Goal: Task Accomplishment & Management: Complete application form

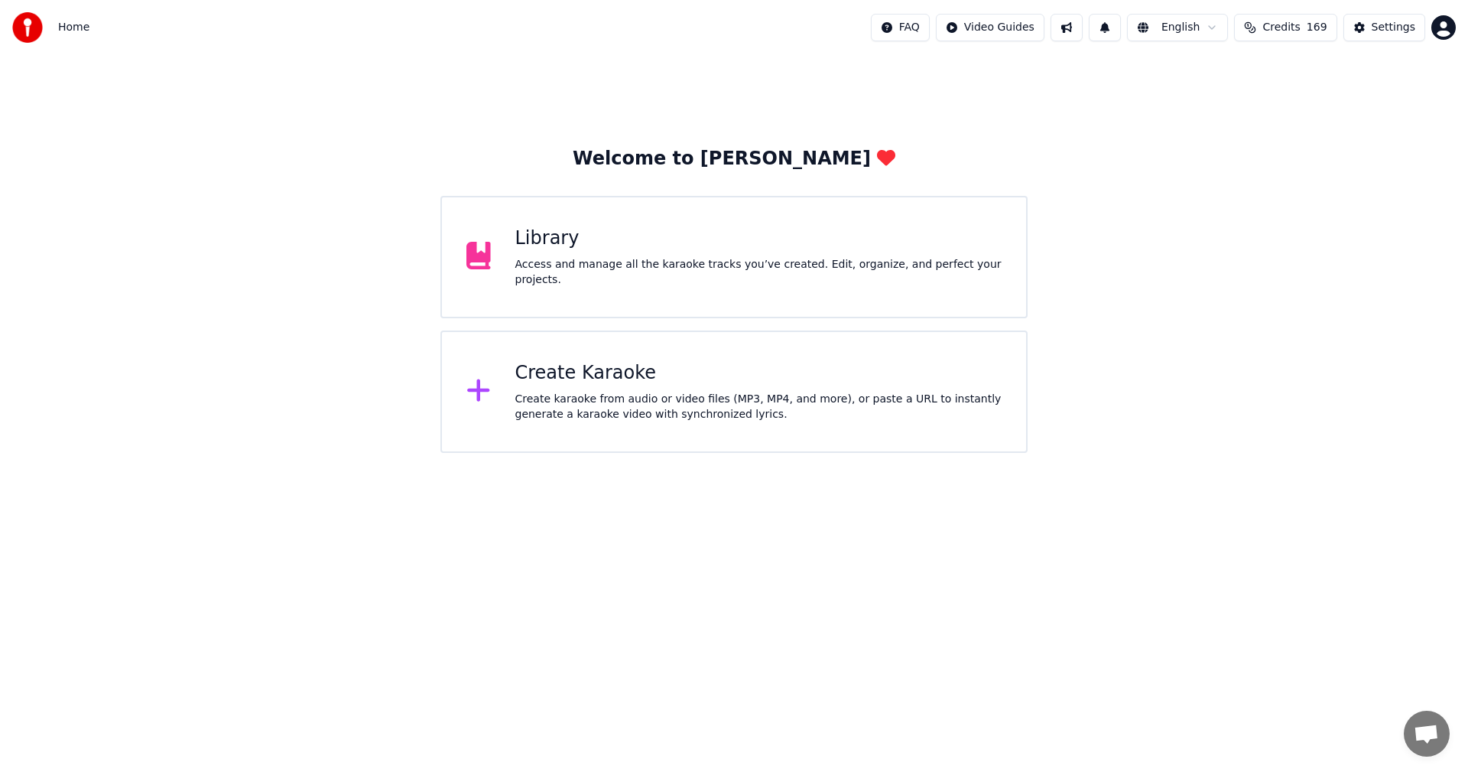
click at [724, 271] on div "Access and manage all the karaoke tracks you’ve created. Edit, organize, and pe…" at bounding box center [758, 272] width 487 height 31
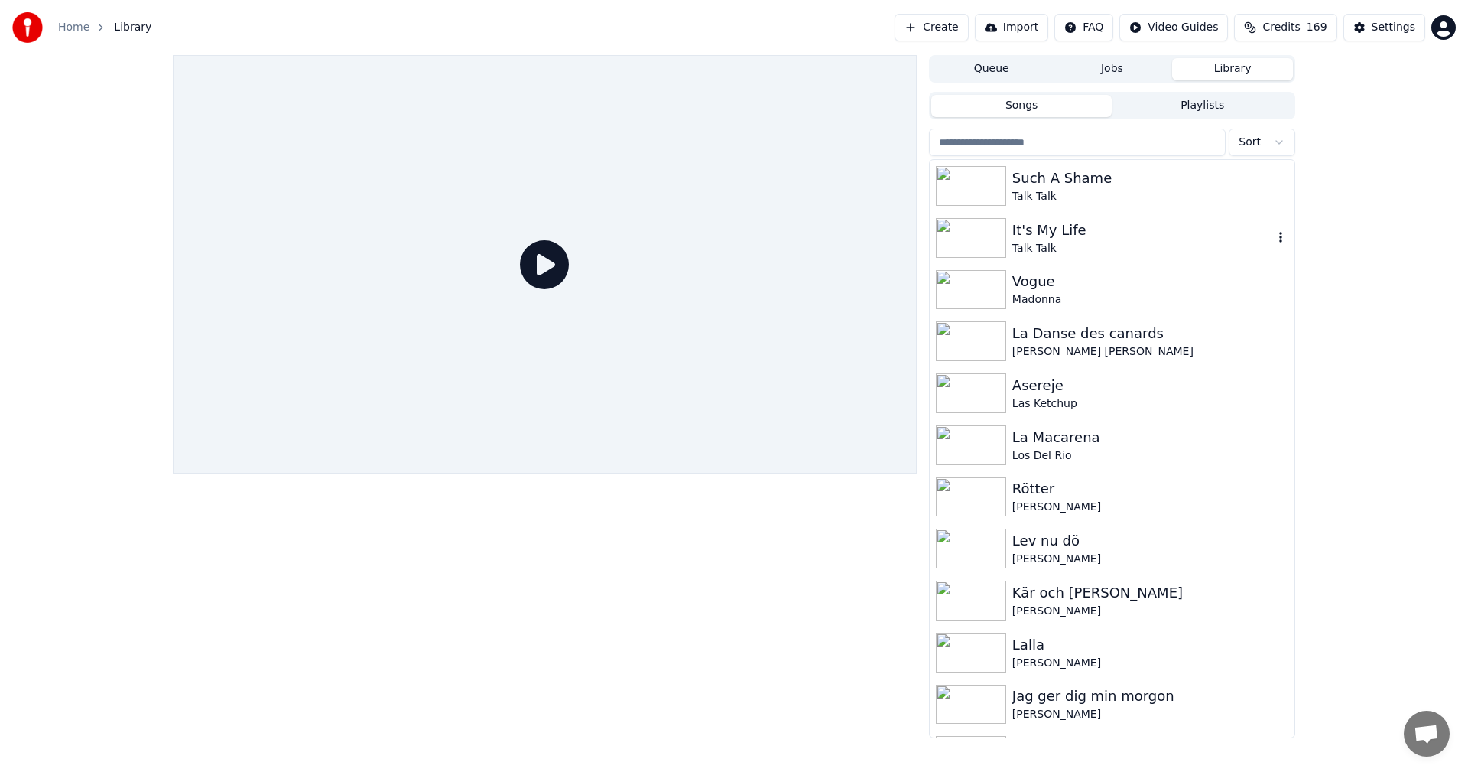
drag, startPoint x: 1079, startPoint y: 246, endPoint x: 1104, endPoint y: 252, distance: 25.8
click at [1079, 246] on div "Talk Talk" at bounding box center [1142, 248] width 261 height 15
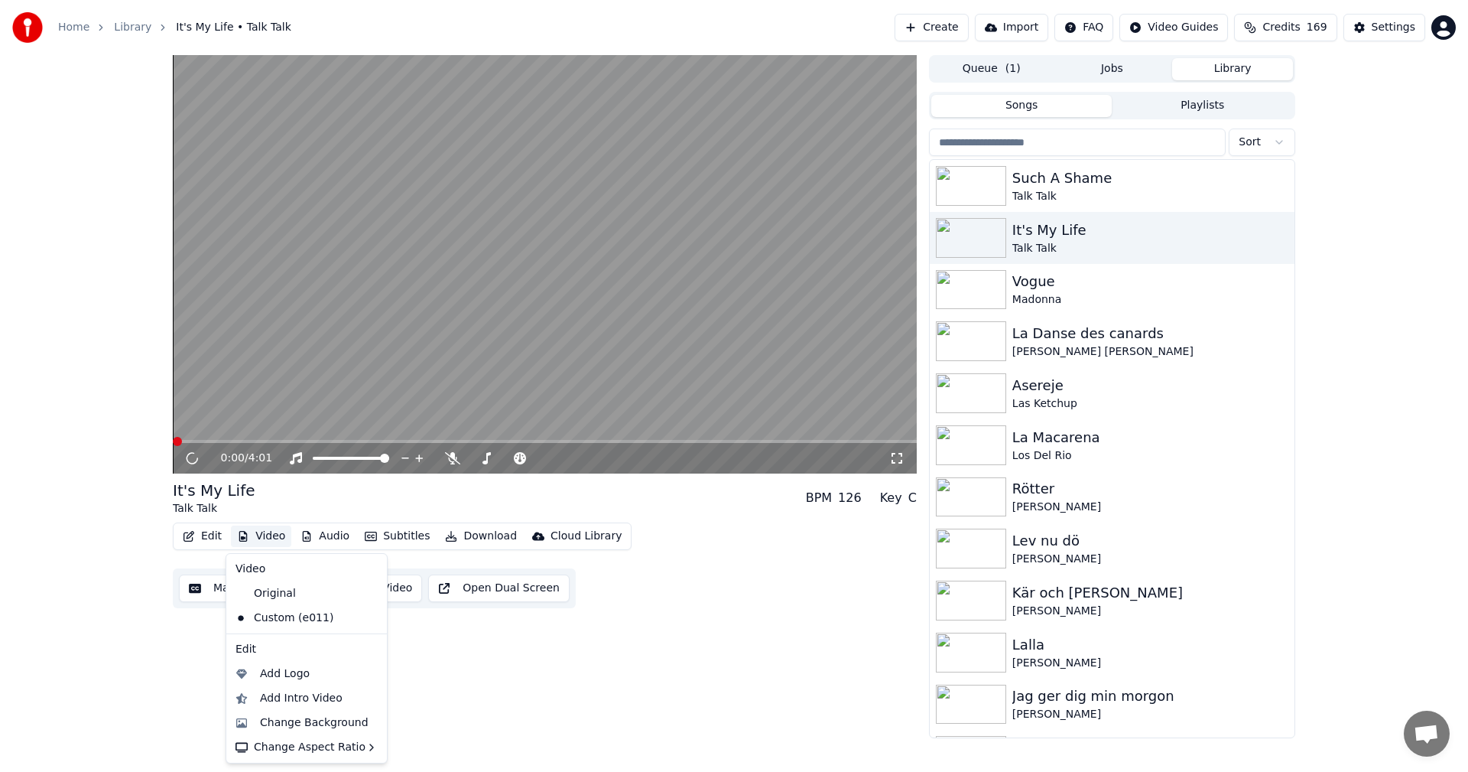
click at [272, 527] on button "Video" at bounding box center [261, 535] width 60 height 21
click at [320, 614] on div "Custom (e011)" at bounding box center [295, 618] width 132 height 24
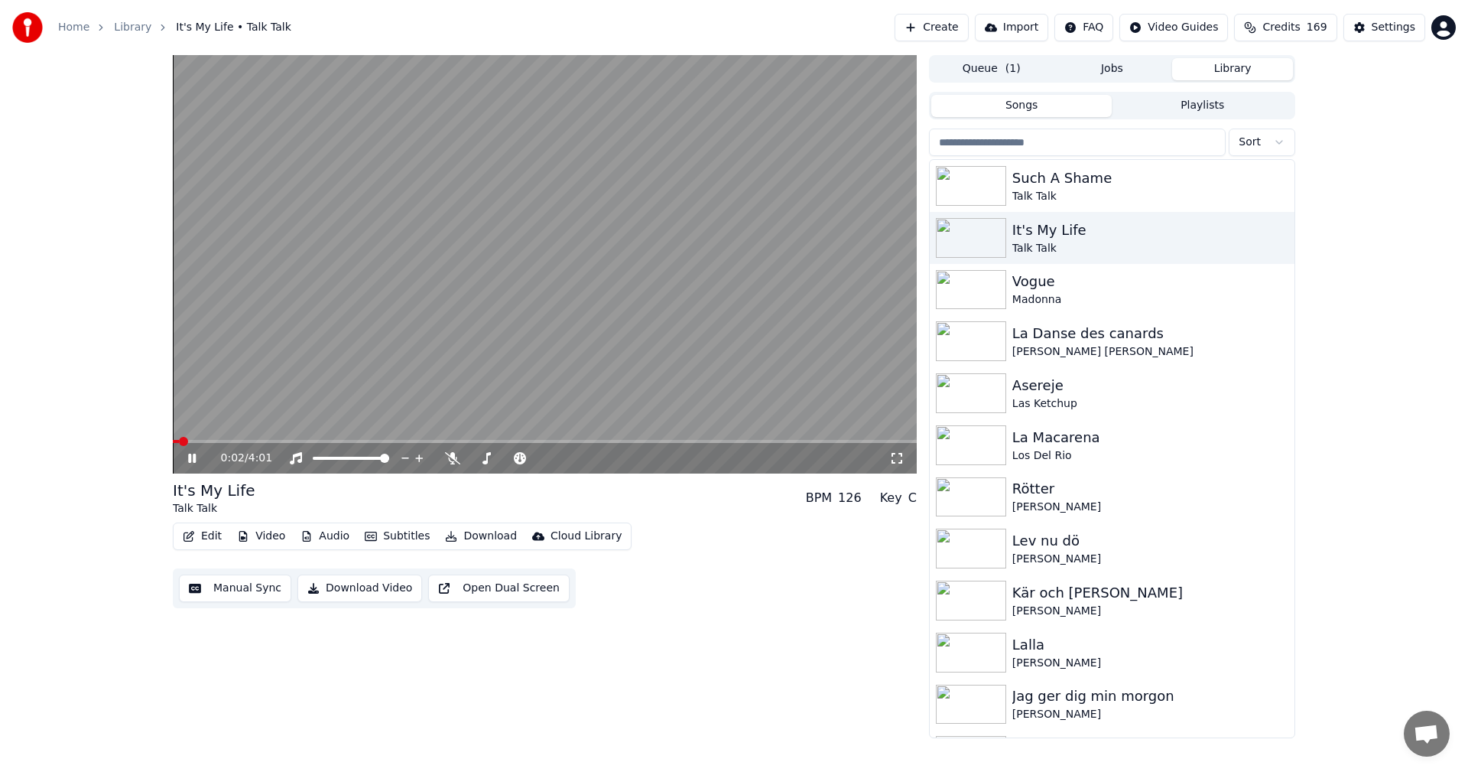
click at [480, 531] on button "Download" at bounding box center [481, 535] width 84 height 21
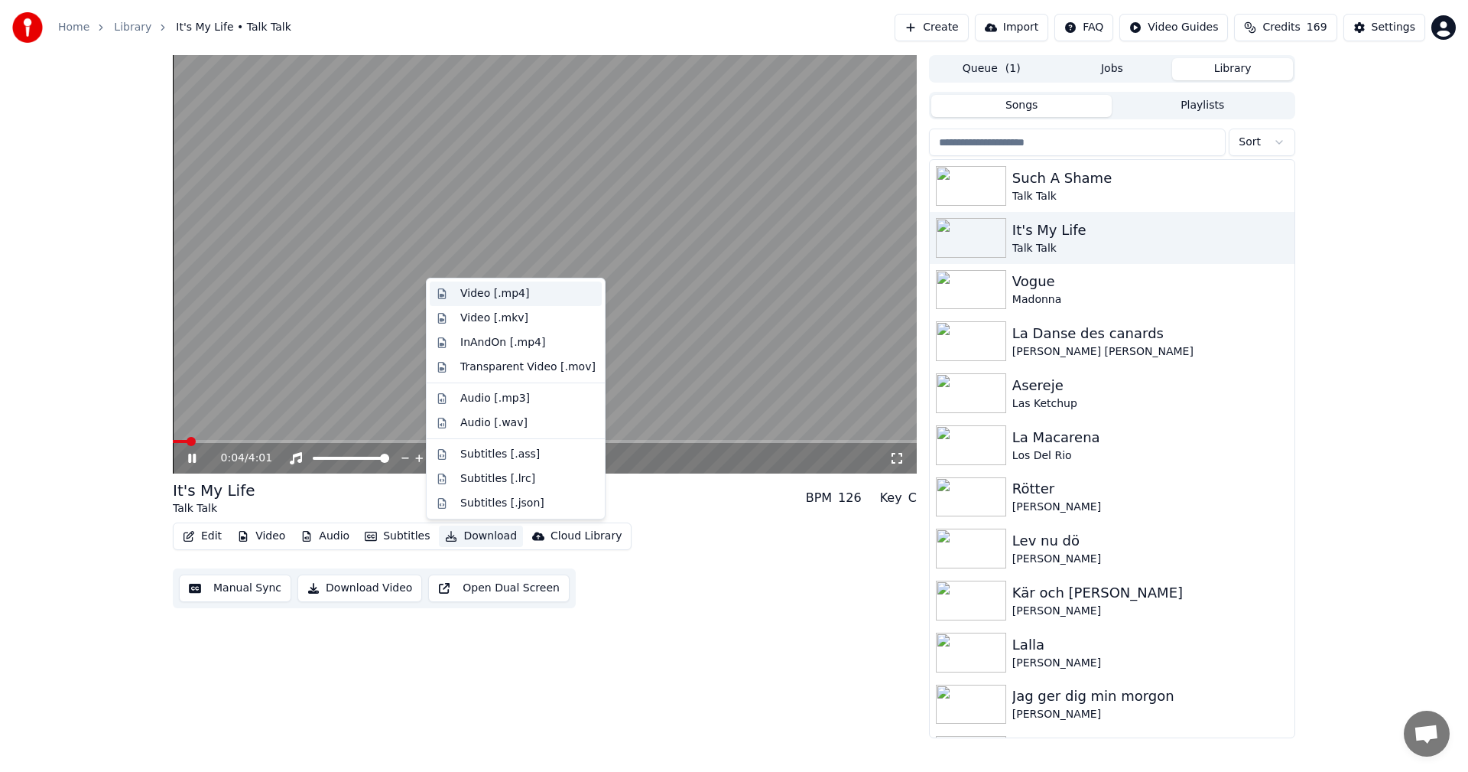
click at [548, 291] on div "Video [.mp4]" at bounding box center [527, 293] width 135 height 15
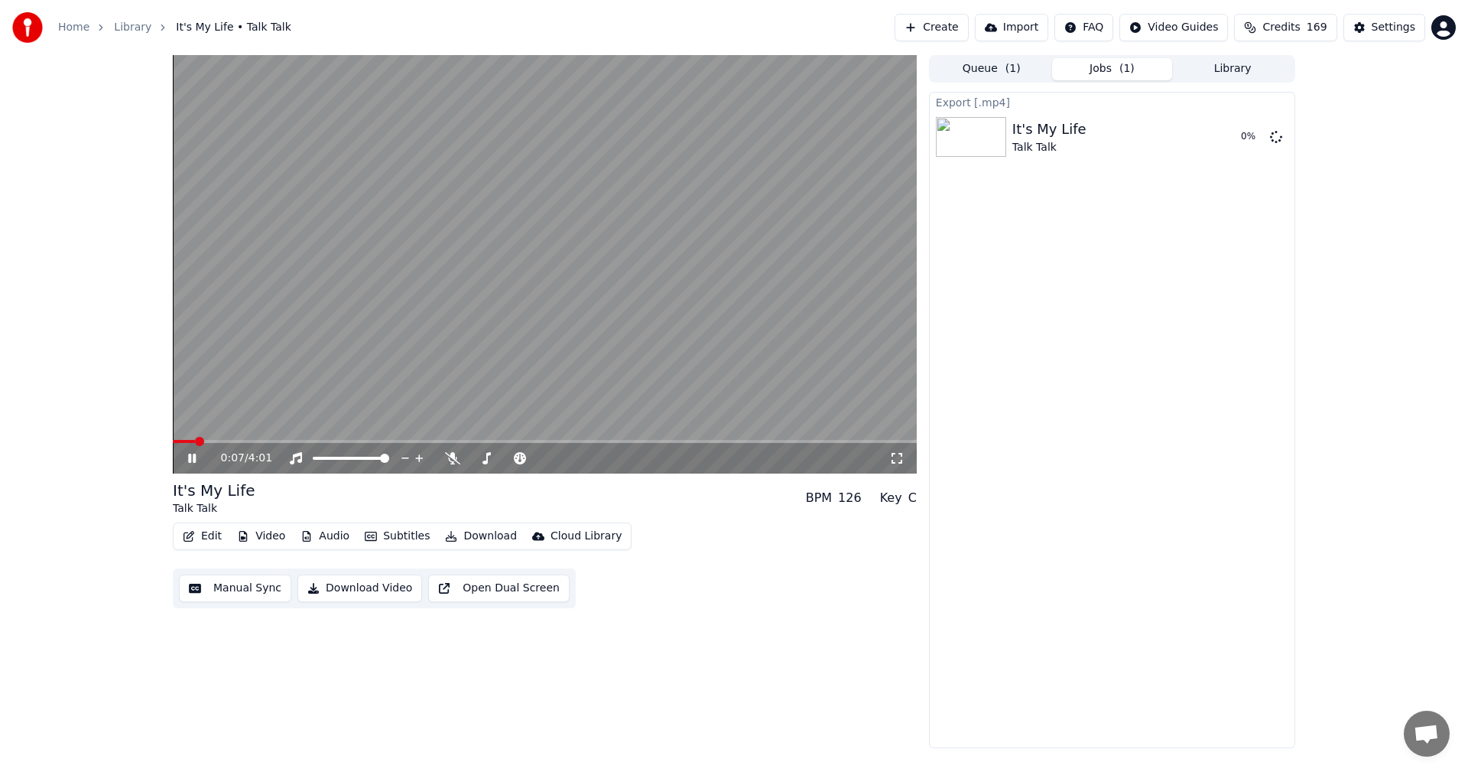
click at [1235, 72] on button "Library" at bounding box center [1232, 69] width 121 height 22
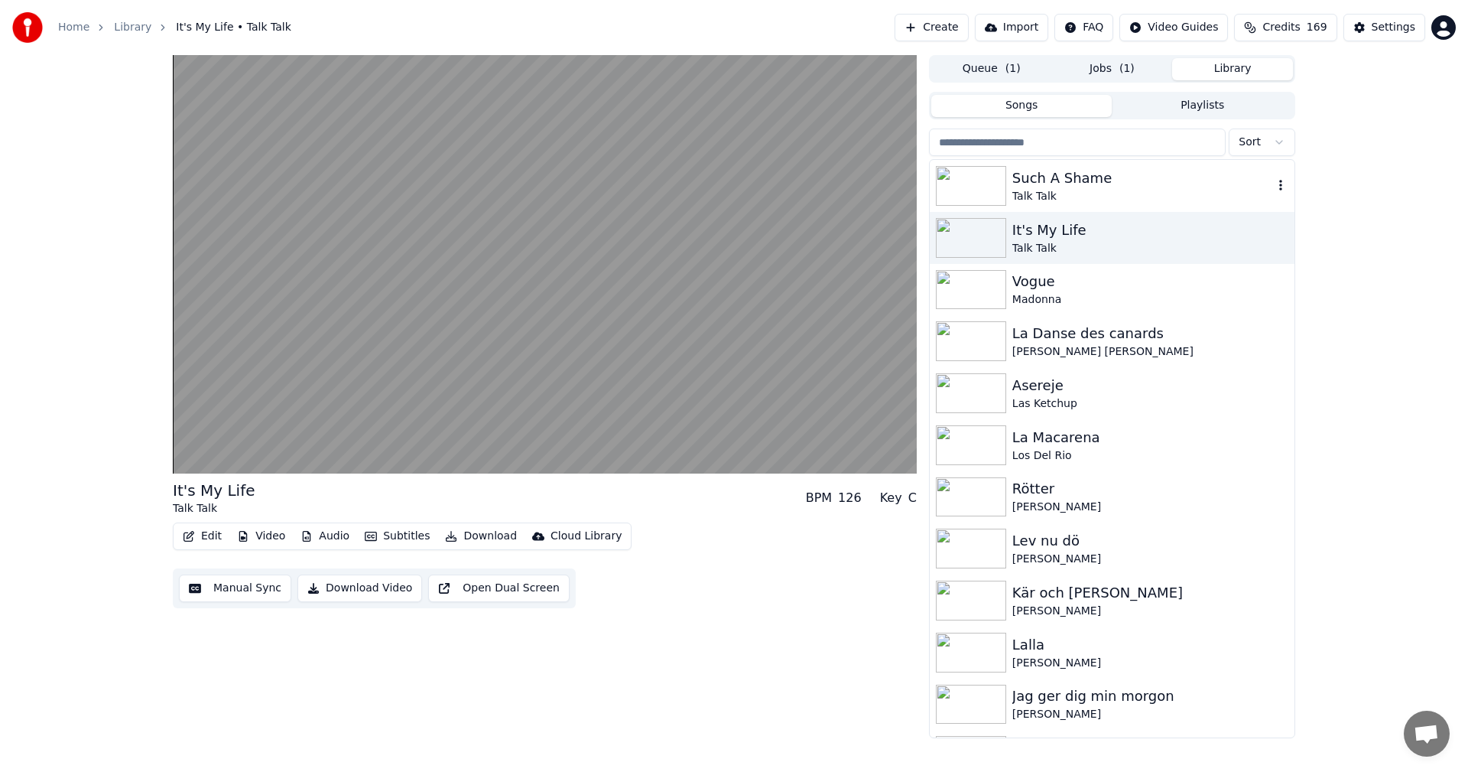
click at [1132, 184] on div "Such A Shame" at bounding box center [1142, 177] width 261 height 21
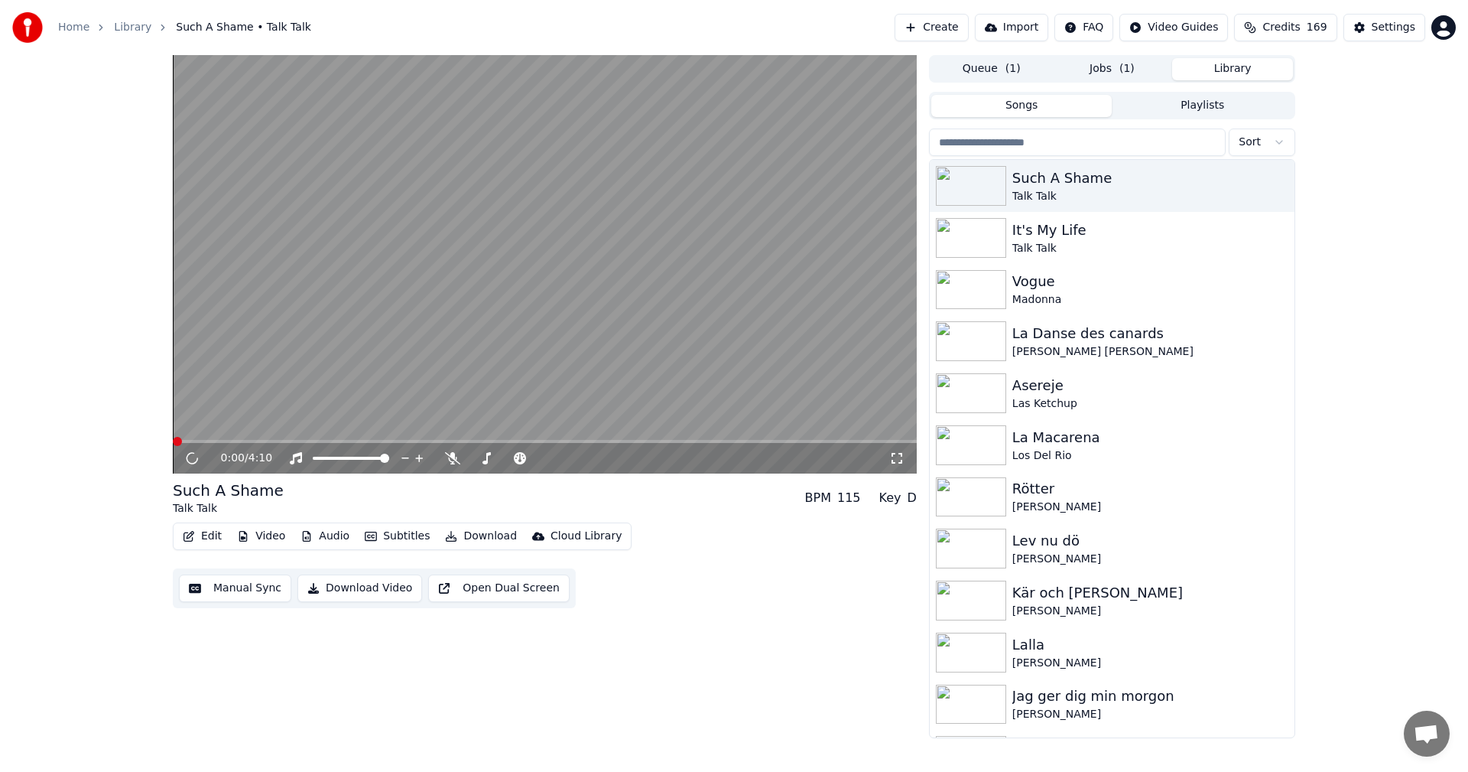
click at [276, 535] on button "Video" at bounding box center [261, 535] width 60 height 21
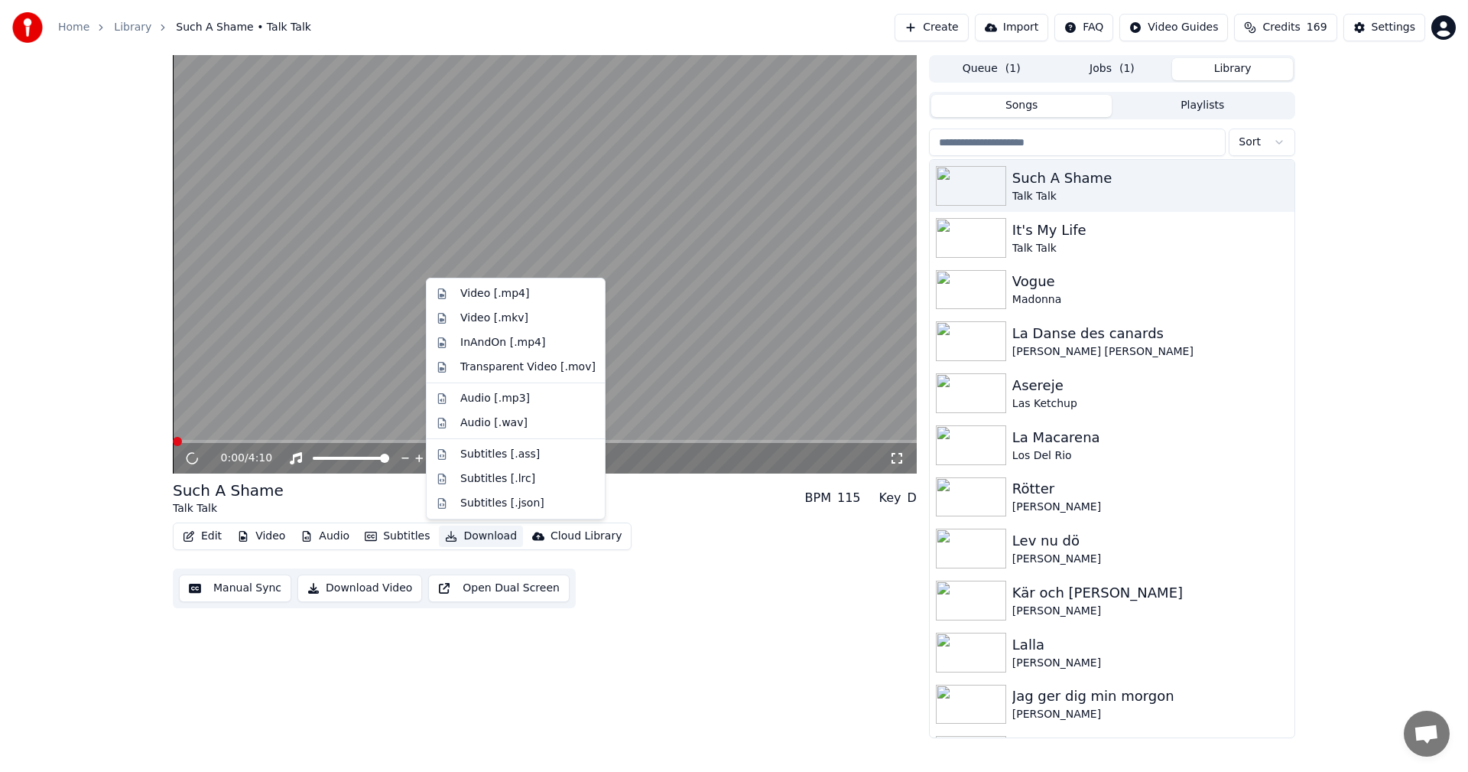
click at [476, 532] on button "Download" at bounding box center [481, 535] width 84 height 21
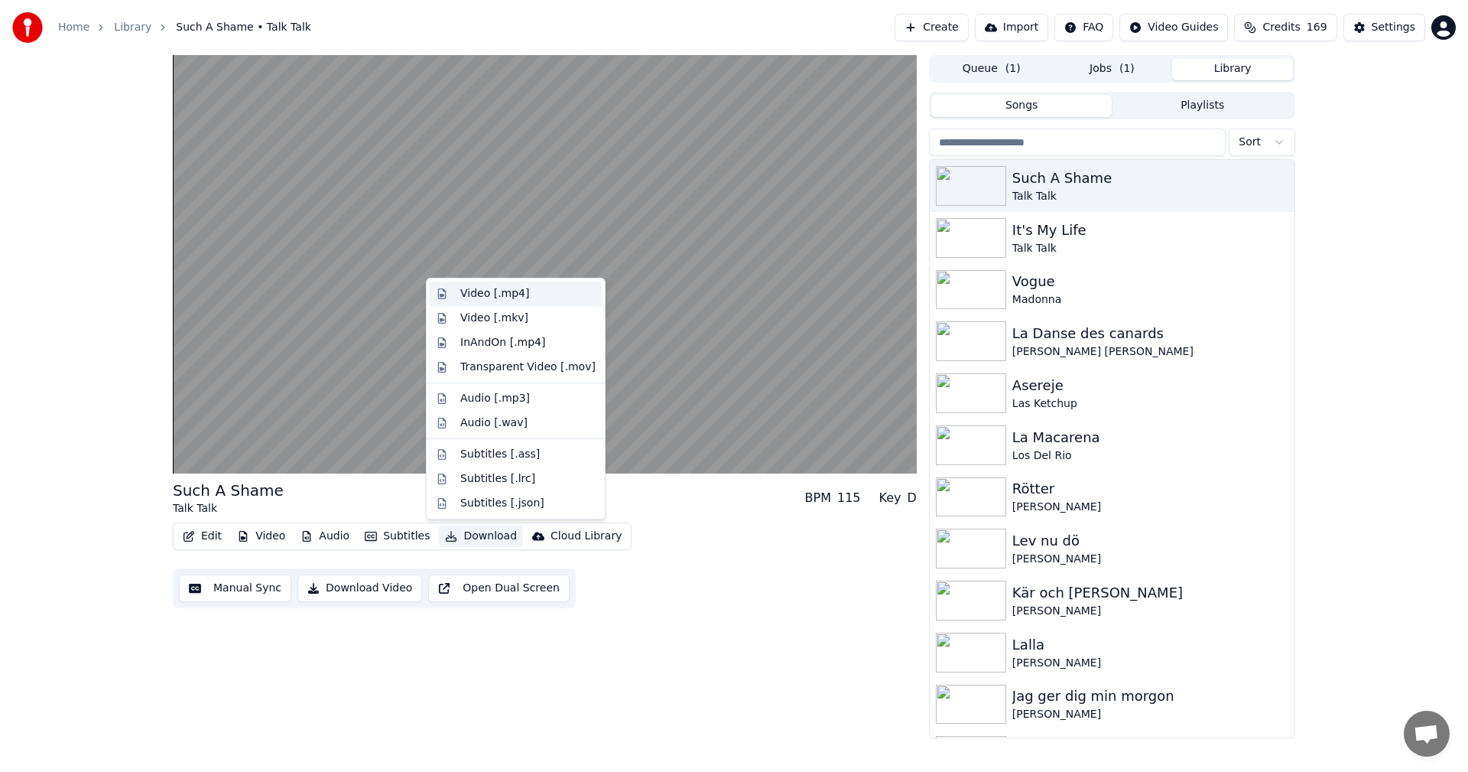
click at [528, 291] on div "Video [.mp4]" at bounding box center [527, 293] width 135 height 15
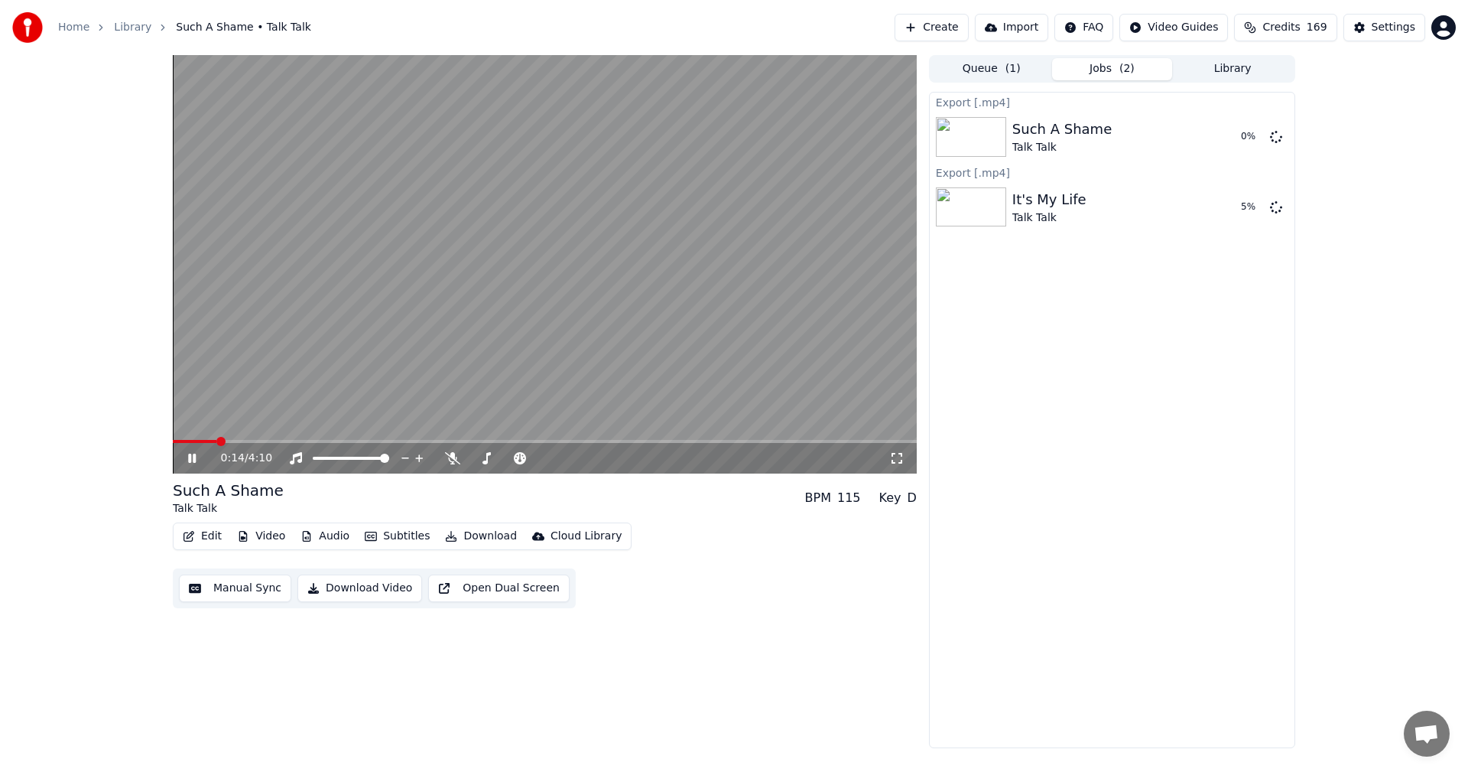
click at [190, 457] on icon at bounding box center [192, 457] width 8 height 9
click at [1248, 67] on button "Library" at bounding box center [1232, 69] width 121 height 22
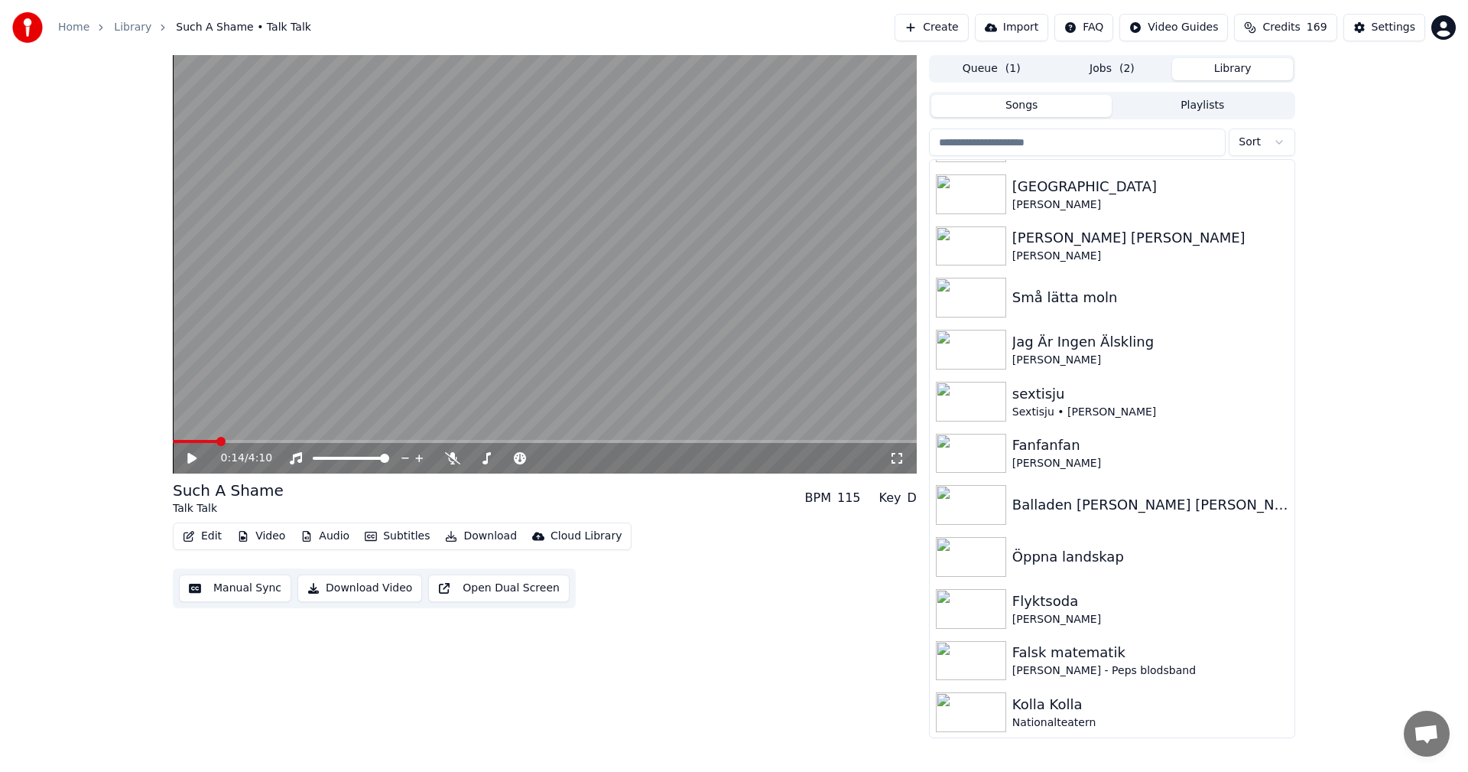
scroll to position [13148, 0]
click at [1139, 140] on input "search" at bounding box center [1077, 142] width 297 height 28
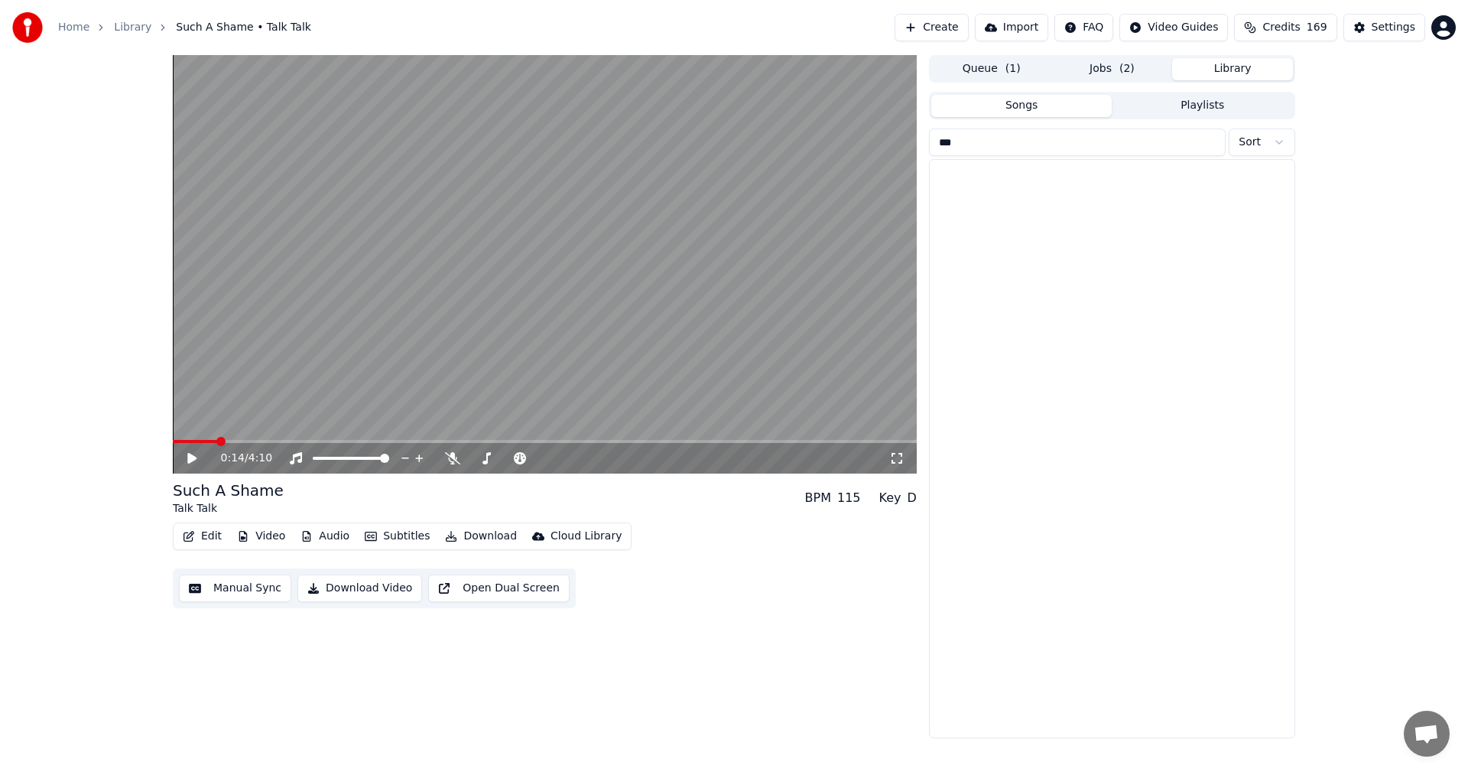
scroll to position [0, 0]
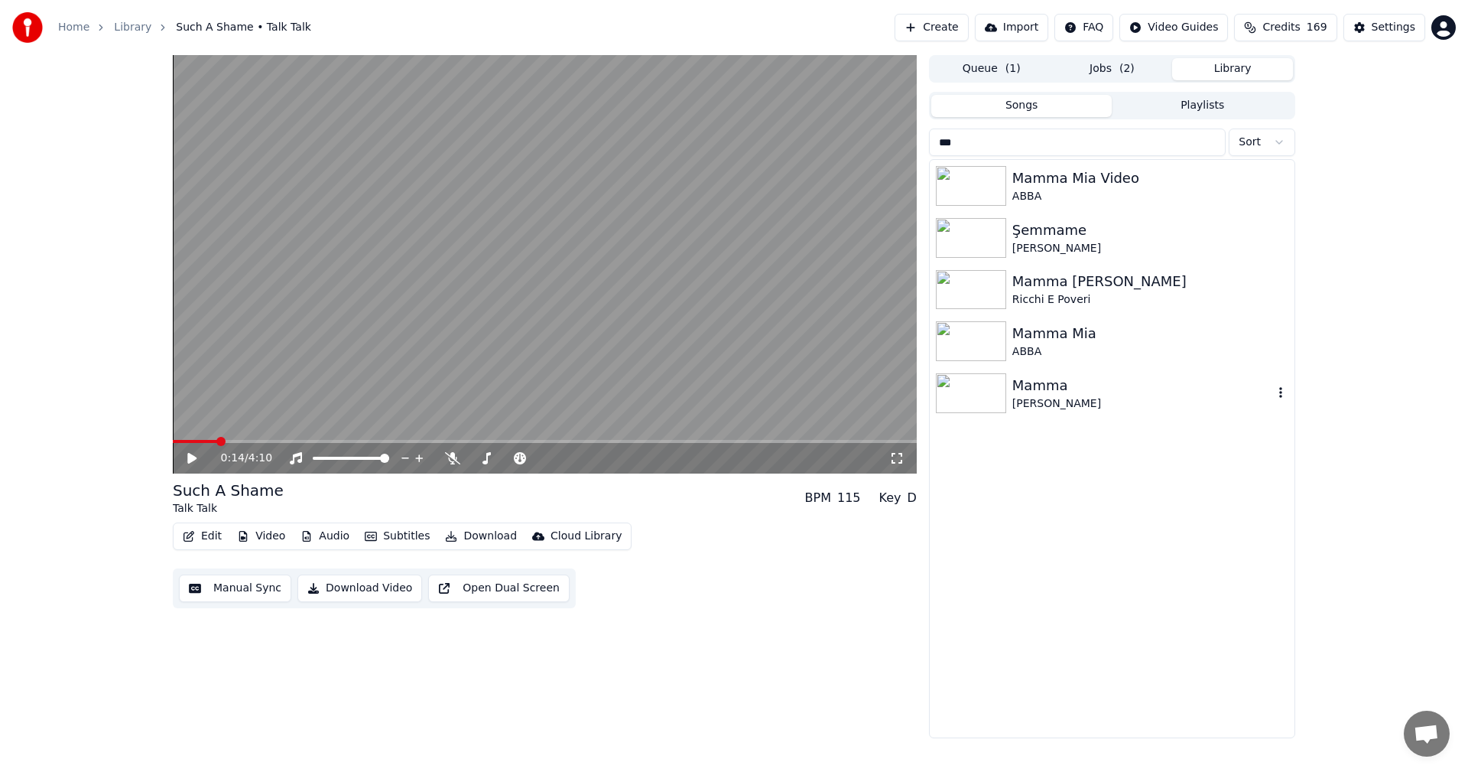
type input "***"
click at [1096, 376] on div "Mamma" at bounding box center [1142, 385] width 261 height 21
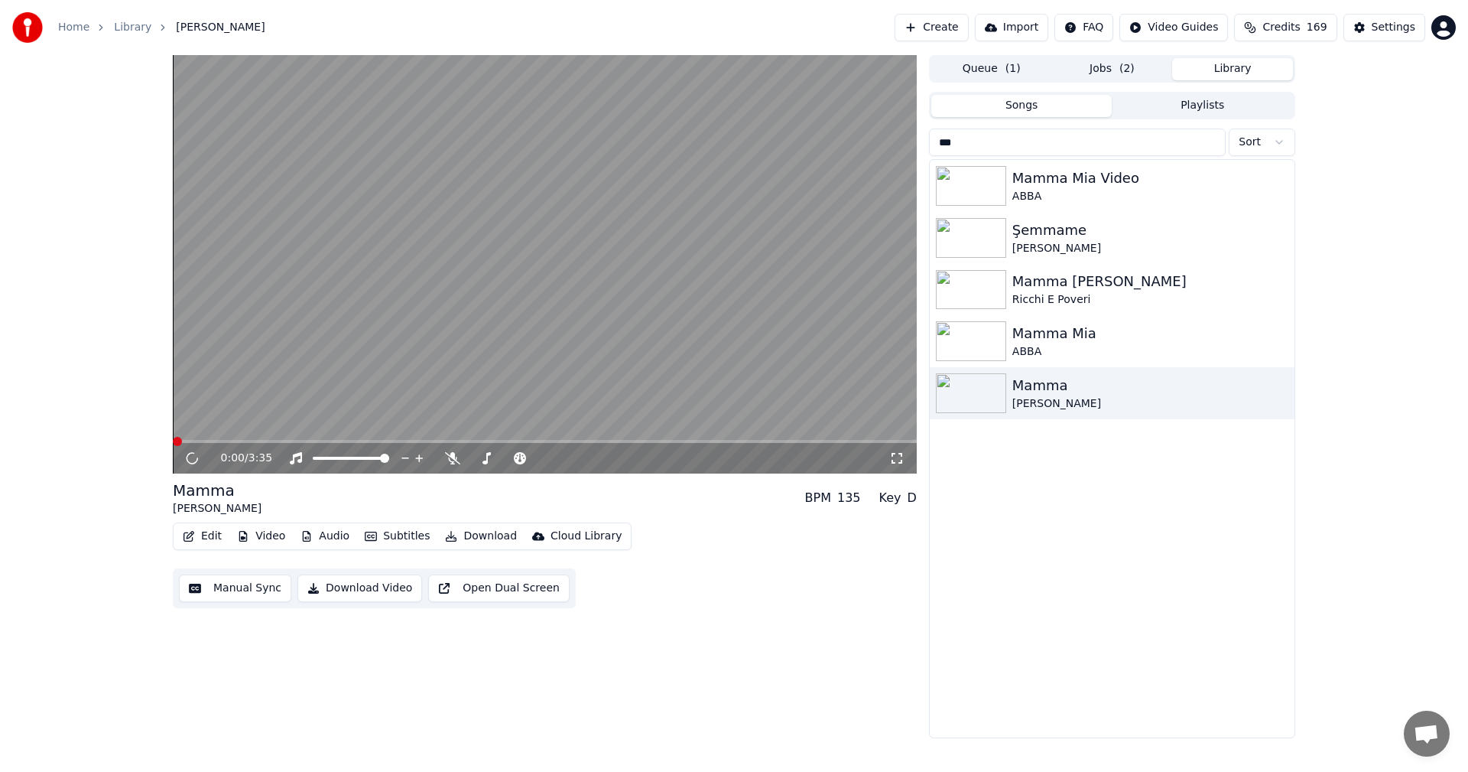
click at [262, 529] on button "Video" at bounding box center [261, 535] width 60 height 21
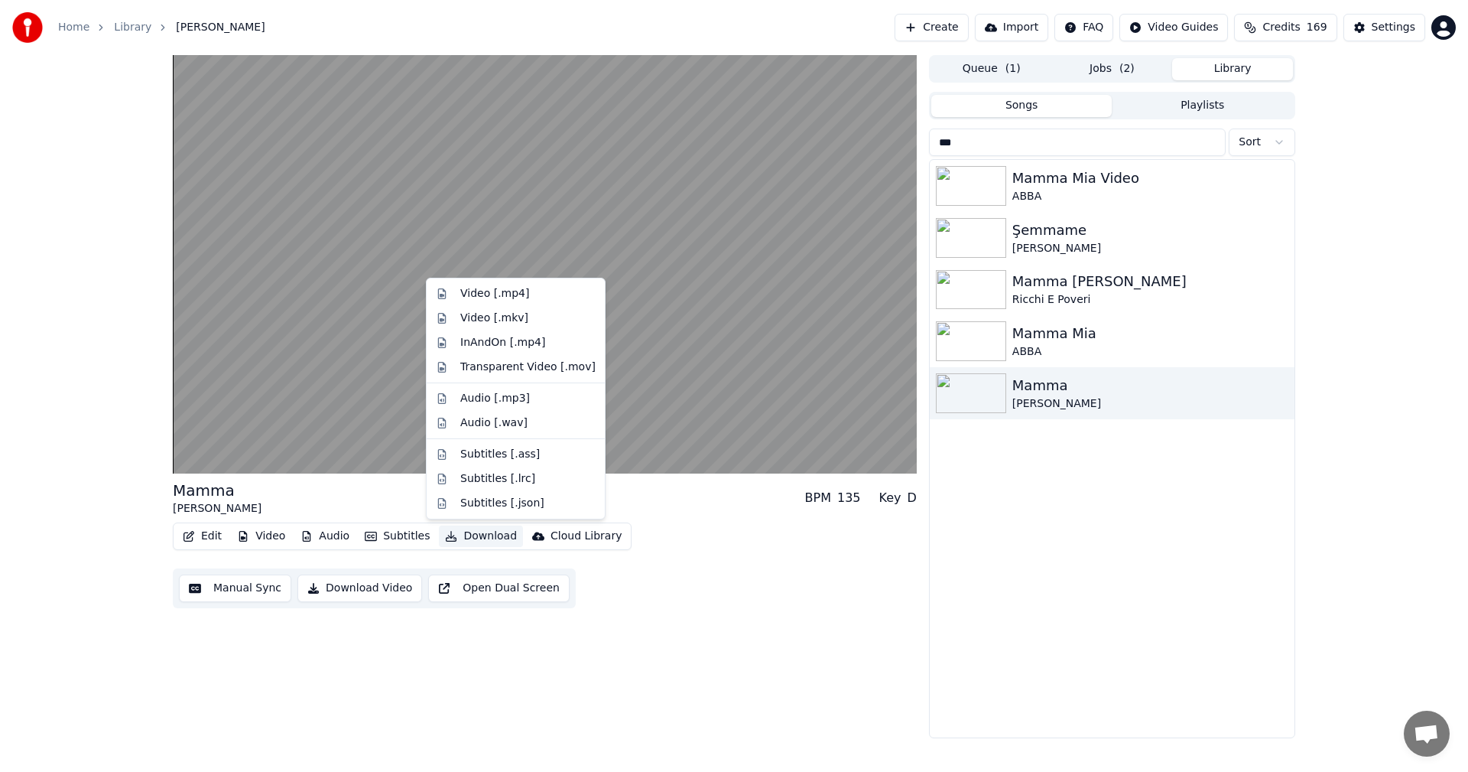
click at [463, 534] on button "Download" at bounding box center [481, 535] width 84 height 21
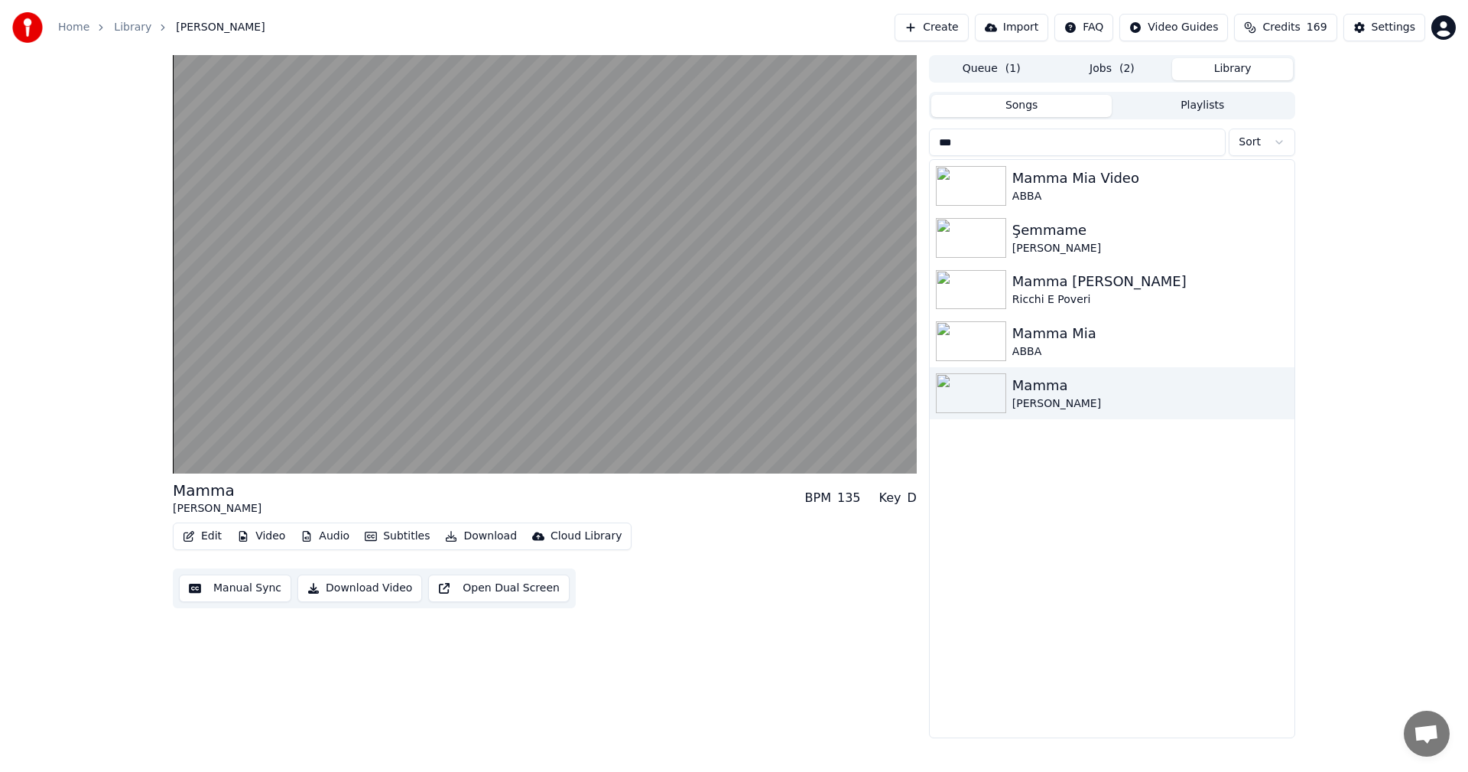
click at [463, 534] on button "Download" at bounding box center [481, 535] width 84 height 21
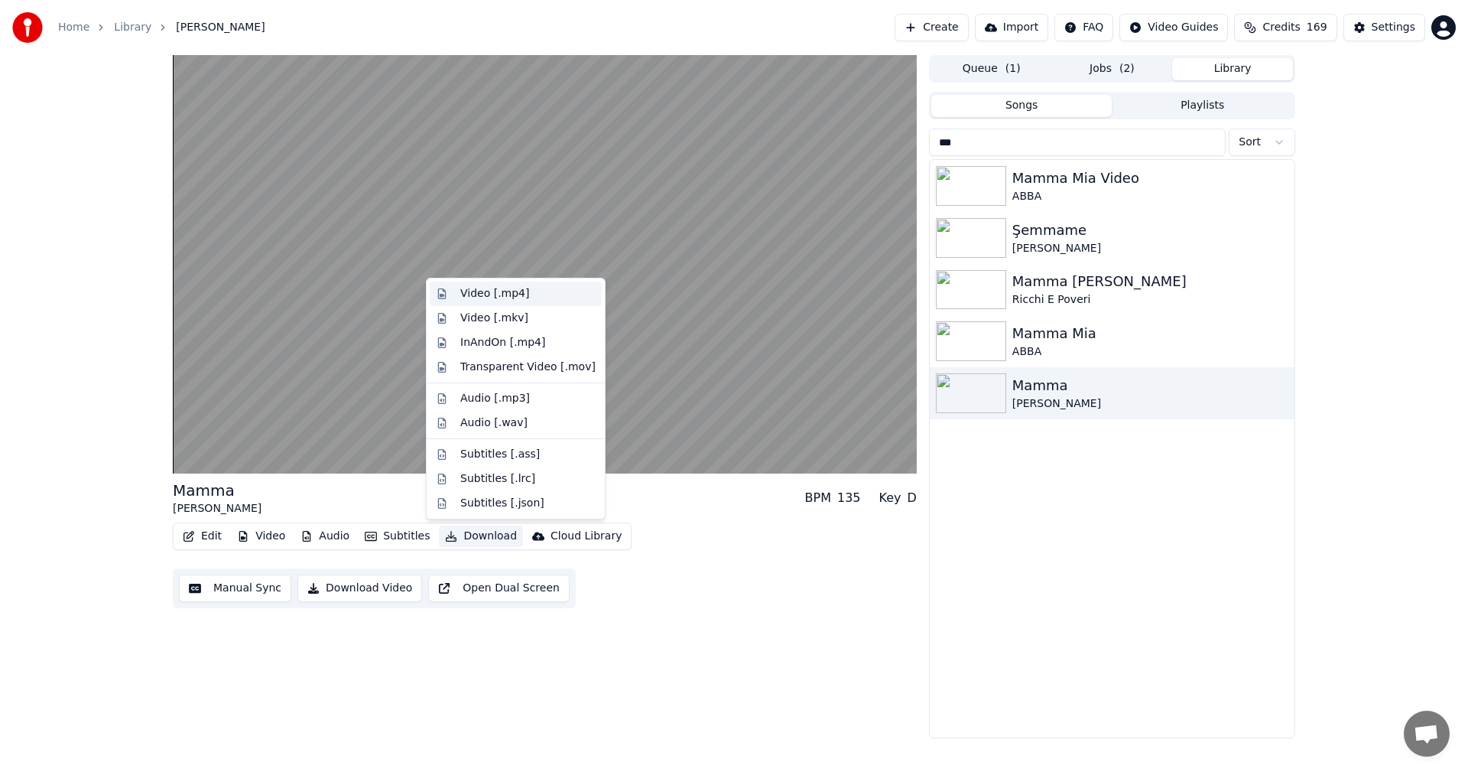
click at [573, 288] on div "Video [.mp4]" at bounding box center [527, 293] width 135 height 15
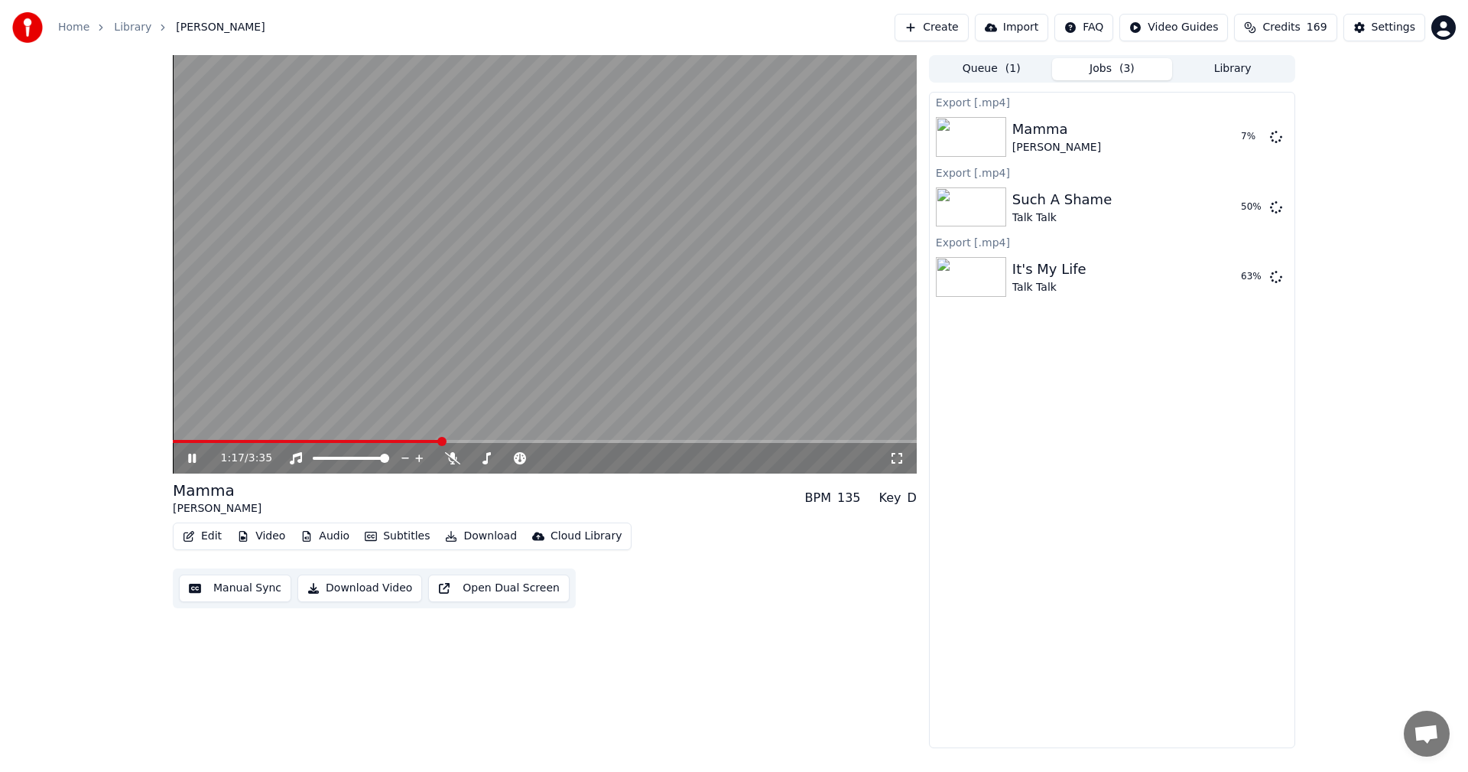
click at [193, 455] on icon at bounding box center [203, 458] width 36 height 12
click at [1132, 72] on span "( 3 )" at bounding box center [1126, 68] width 15 height 15
click at [1230, 279] on button "Show" at bounding box center [1236, 277] width 55 height 28
click at [962, 29] on button "Create" at bounding box center [932, 28] width 74 height 28
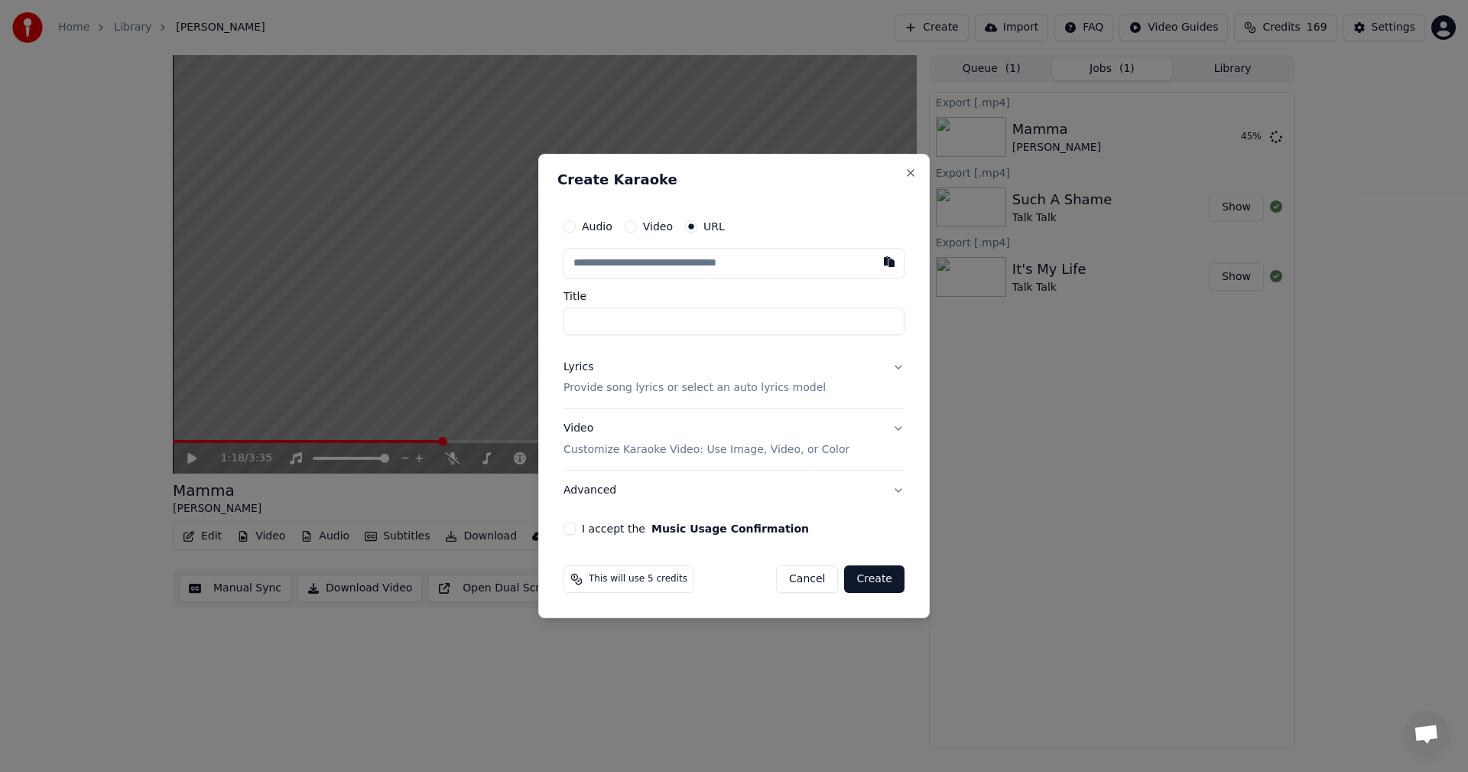
type input "**********"
click at [664, 385] on p "Provide song lyrics or select an auto lyrics model" at bounding box center [695, 388] width 262 height 15
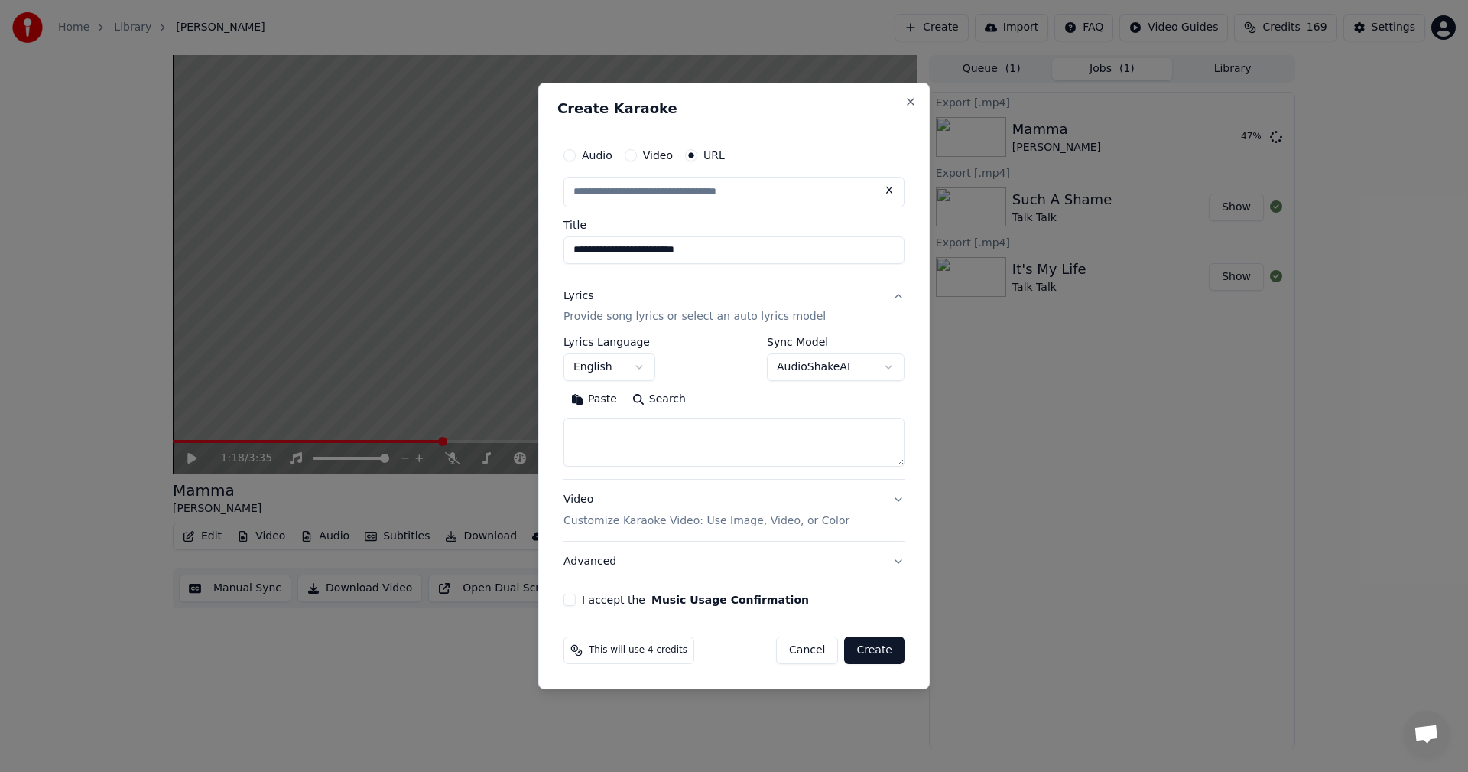
type input "**********"
click at [642, 369] on button "English" at bounding box center [610, 368] width 92 height 28
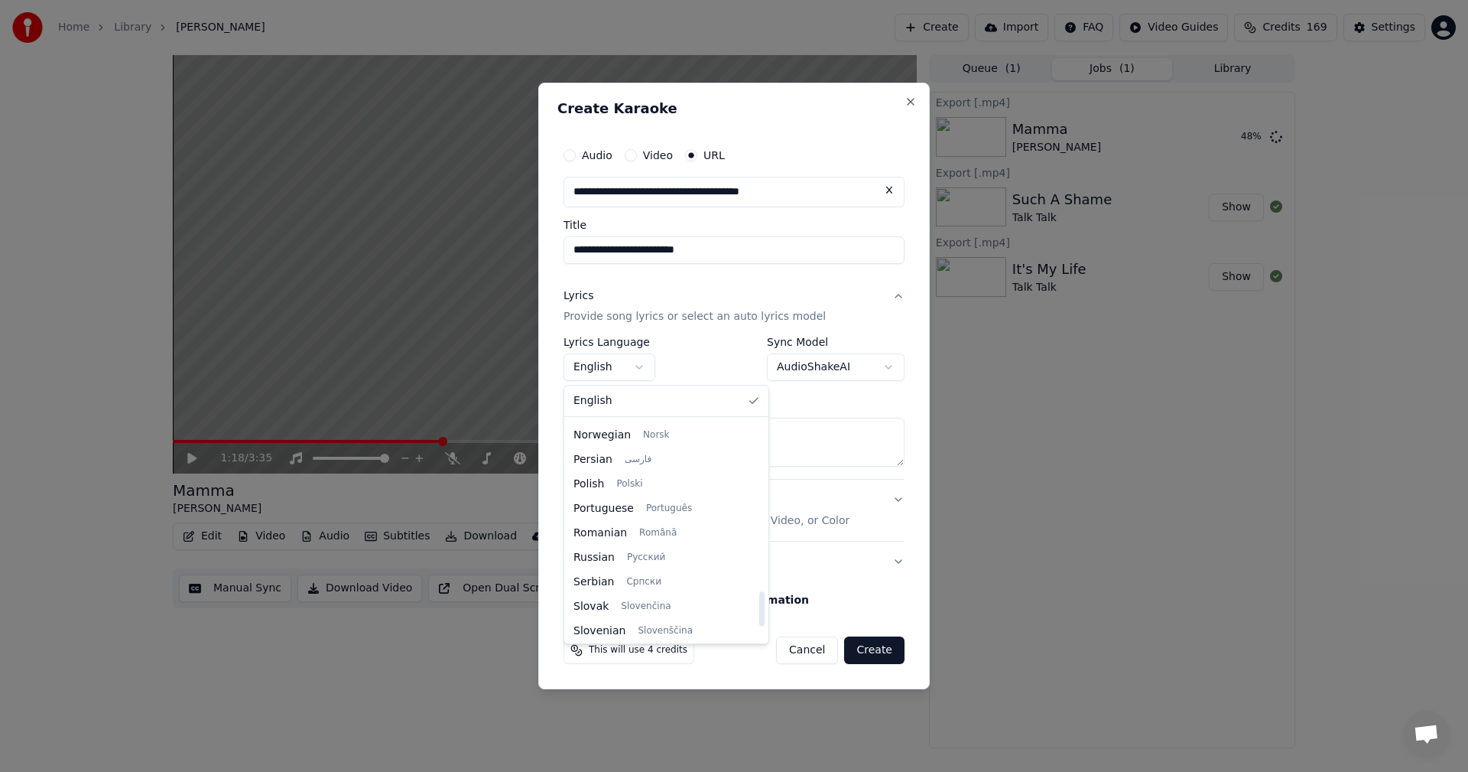
scroll to position [1147, 0]
select select "**"
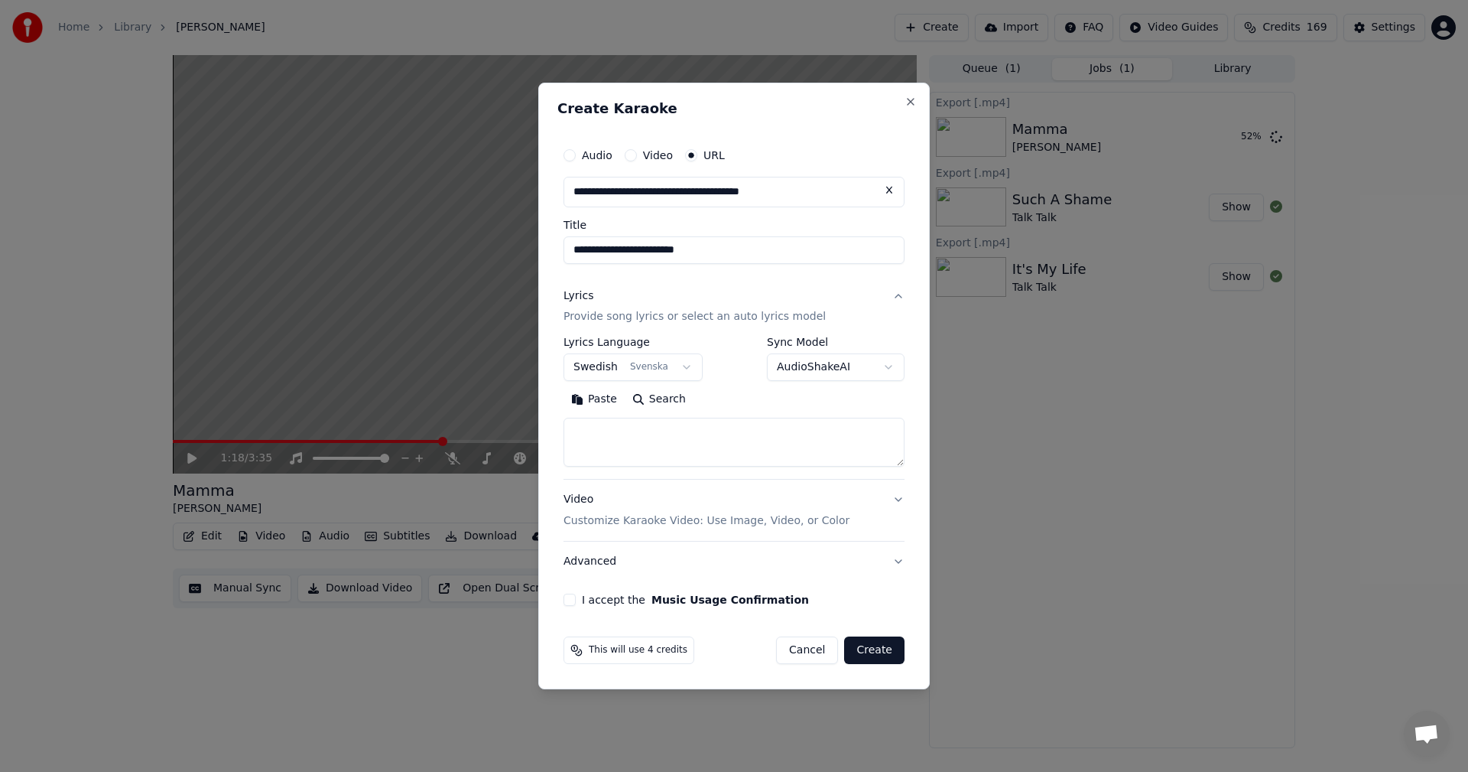
click at [636, 435] on textarea at bounding box center [734, 442] width 341 height 49
paste textarea "**********"
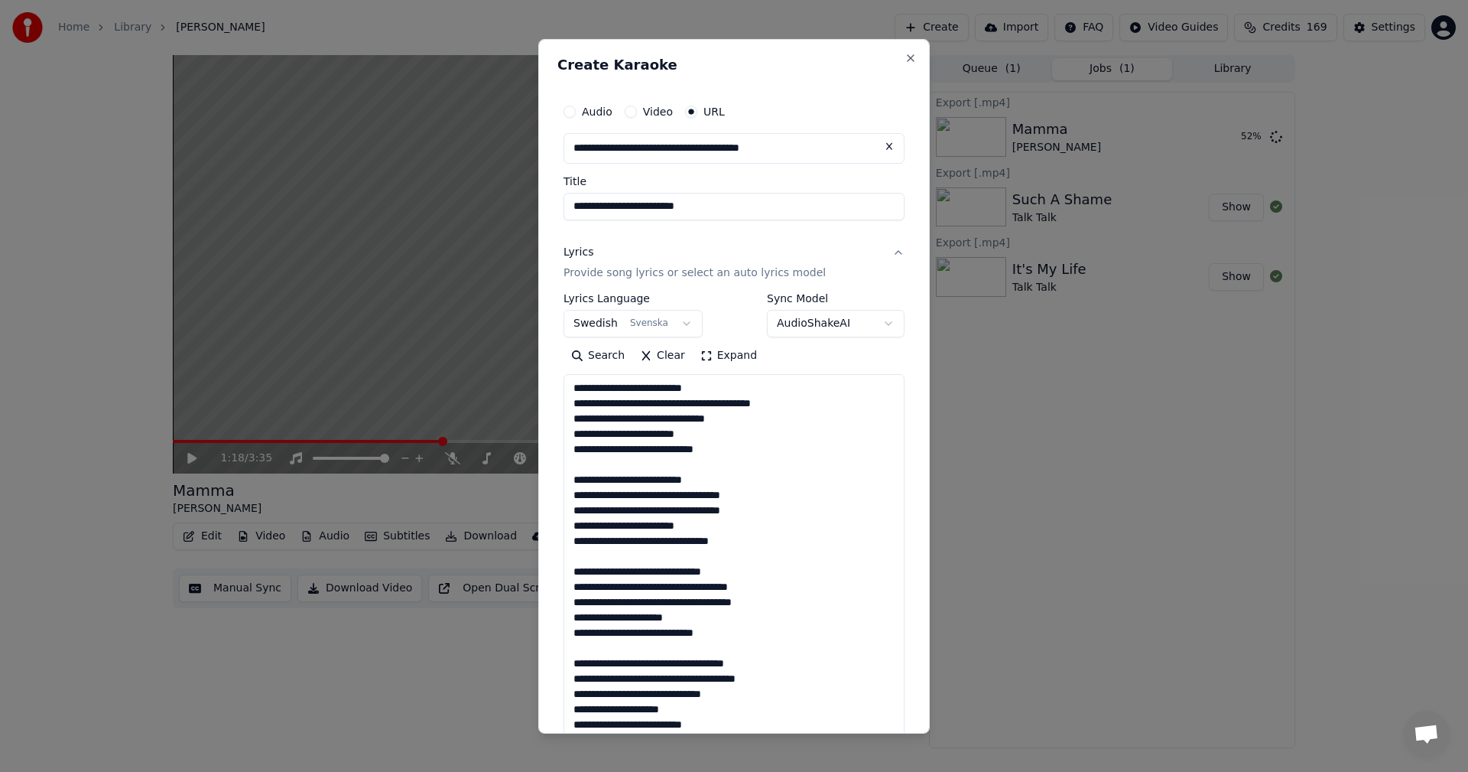
scroll to position [310, 0]
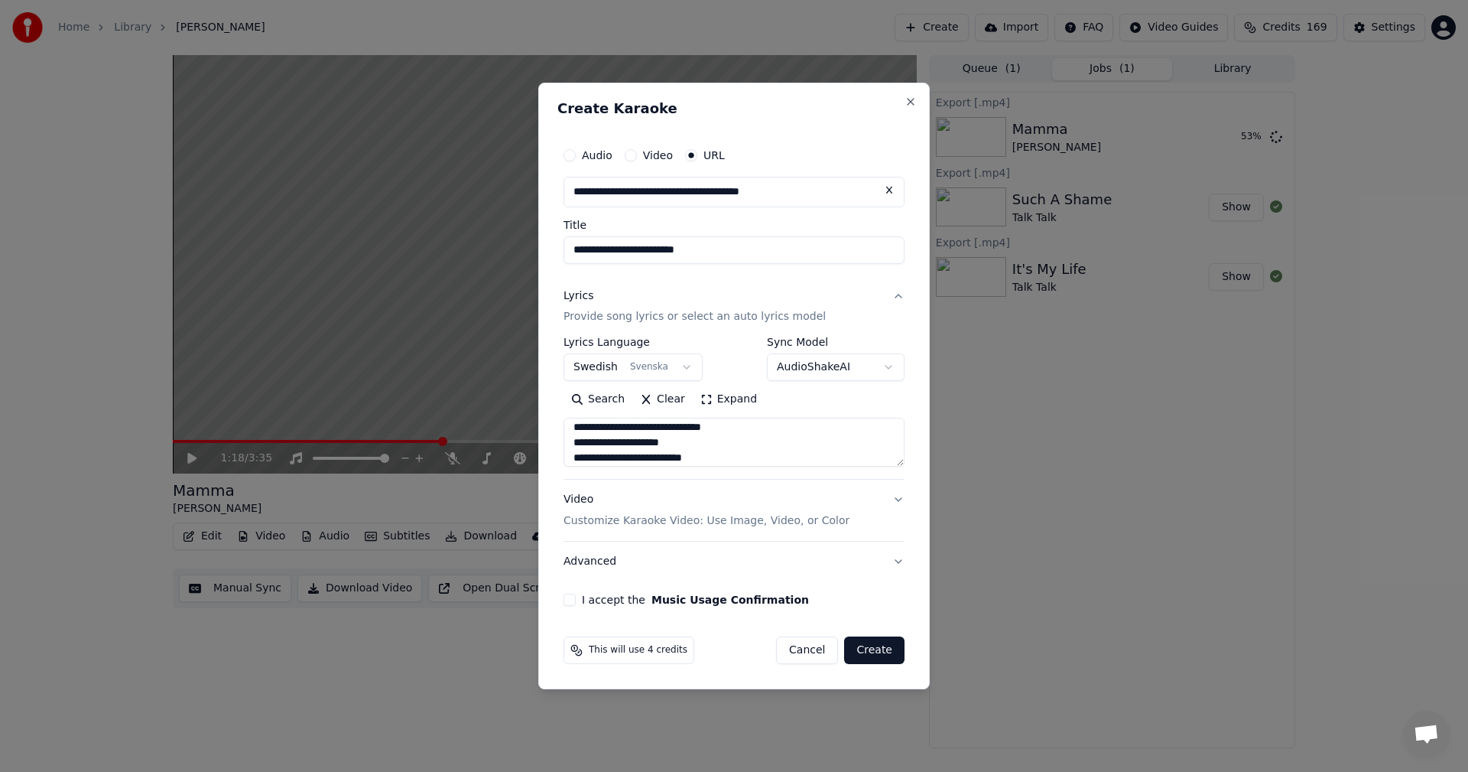
type textarea "**********"
click at [572, 603] on button "I accept the Music Usage Confirmation" at bounding box center [570, 599] width 12 height 12
click at [897, 645] on button "Create" at bounding box center [874, 650] width 60 height 28
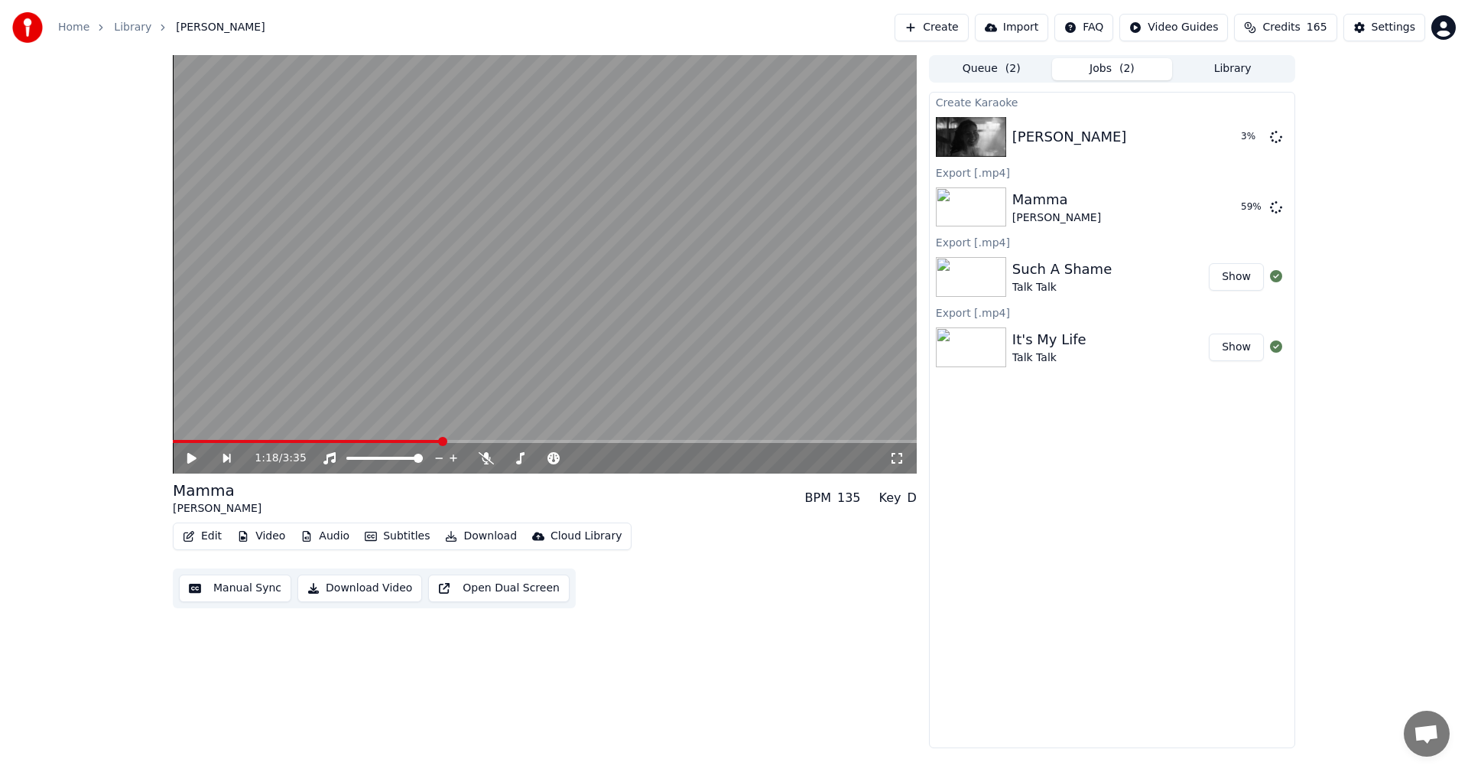
click at [1319, 24] on span "165" at bounding box center [1317, 27] width 21 height 15
click at [1308, 171] on button "Refresh" at bounding box center [1295, 185] width 79 height 28
click at [1300, 28] on span "Credits" at bounding box center [1280, 27] width 37 height 15
click at [1299, 24] on span "Credits" at bounding box center [1280, 27] width 37 height 15
click at [1295, 171] on button "Refresh" at bounding box center [1295, 185] width 79 height 28
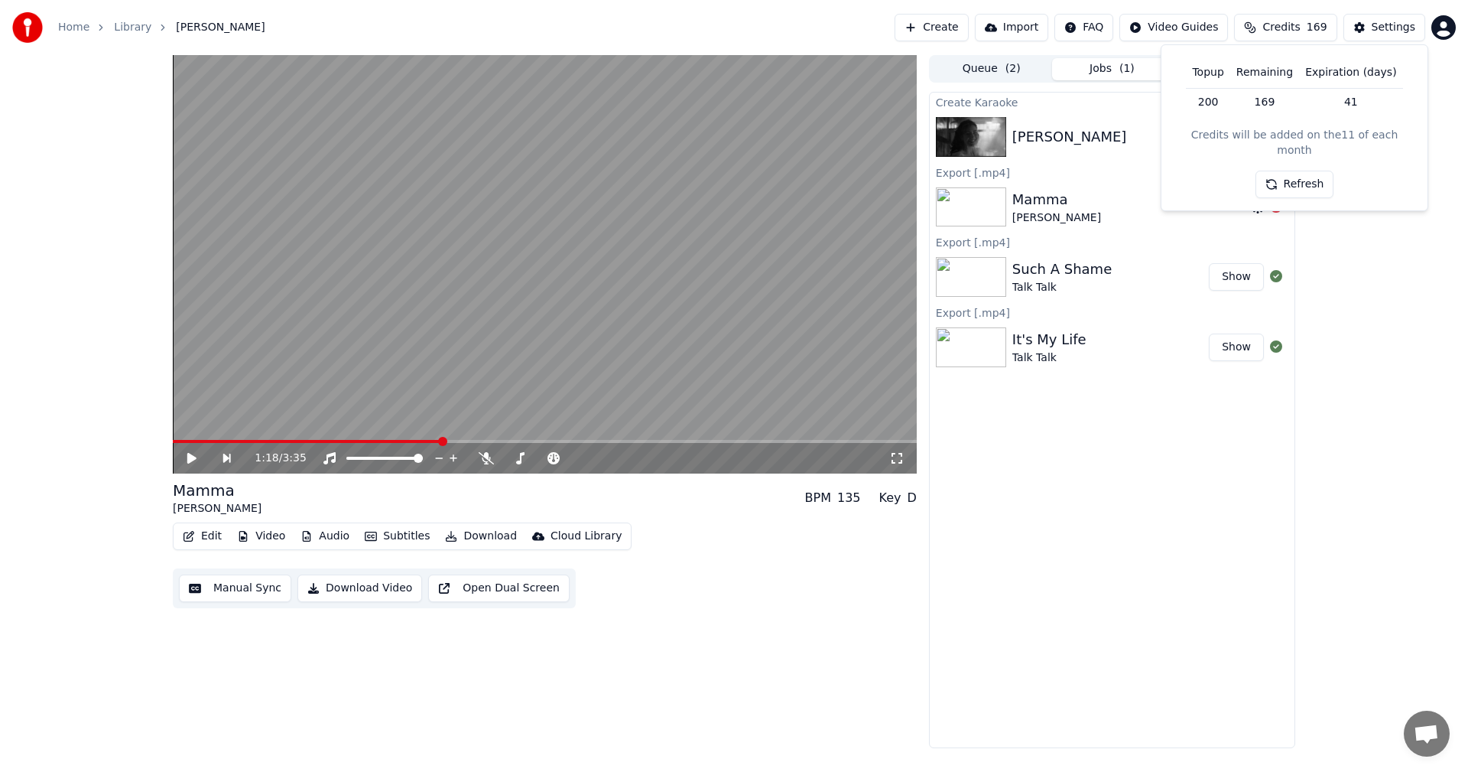
click at [1059, 209] on div "Mamma" at bounding box center [1056, 199] width 89 height 21
click at [969, 28] on button "Create" at bounding box center [932, 28] width 74 height 28
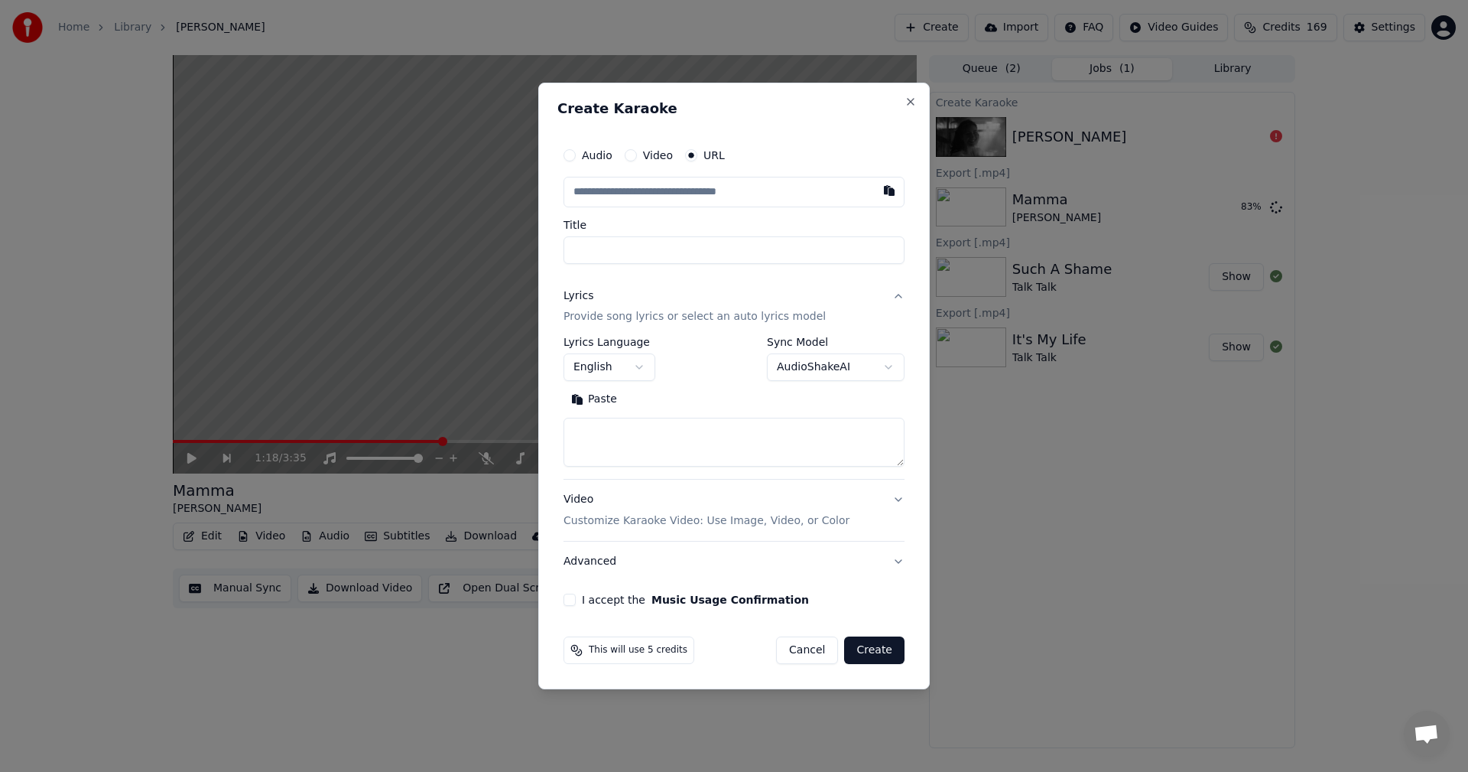
click at [791, 191] on input "text" at bounding box center [734, 192] width 341 height 31
paste input "**********"
type input "**********"
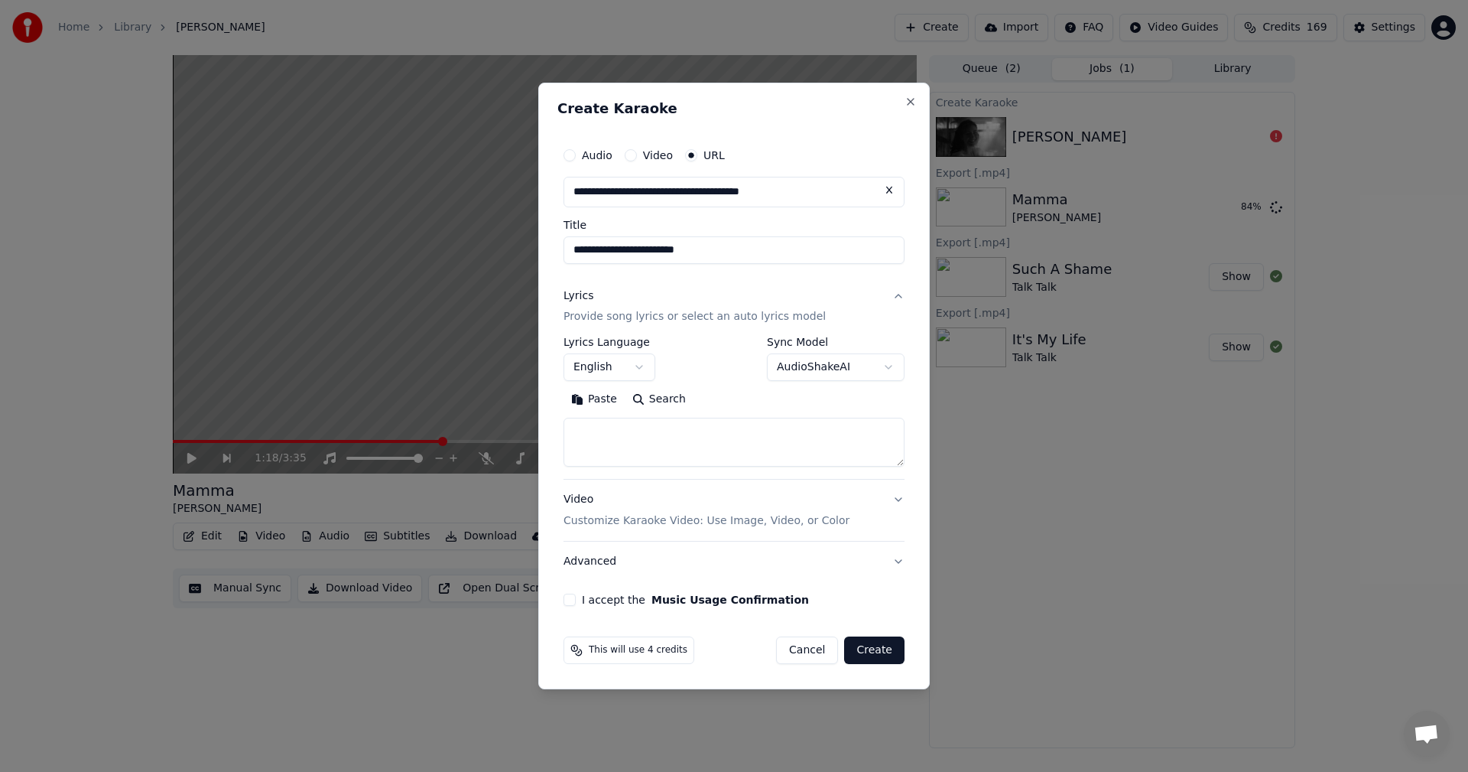
click at [633, 367] on button "English" at bounding box center [610, 368] width 92 height 28
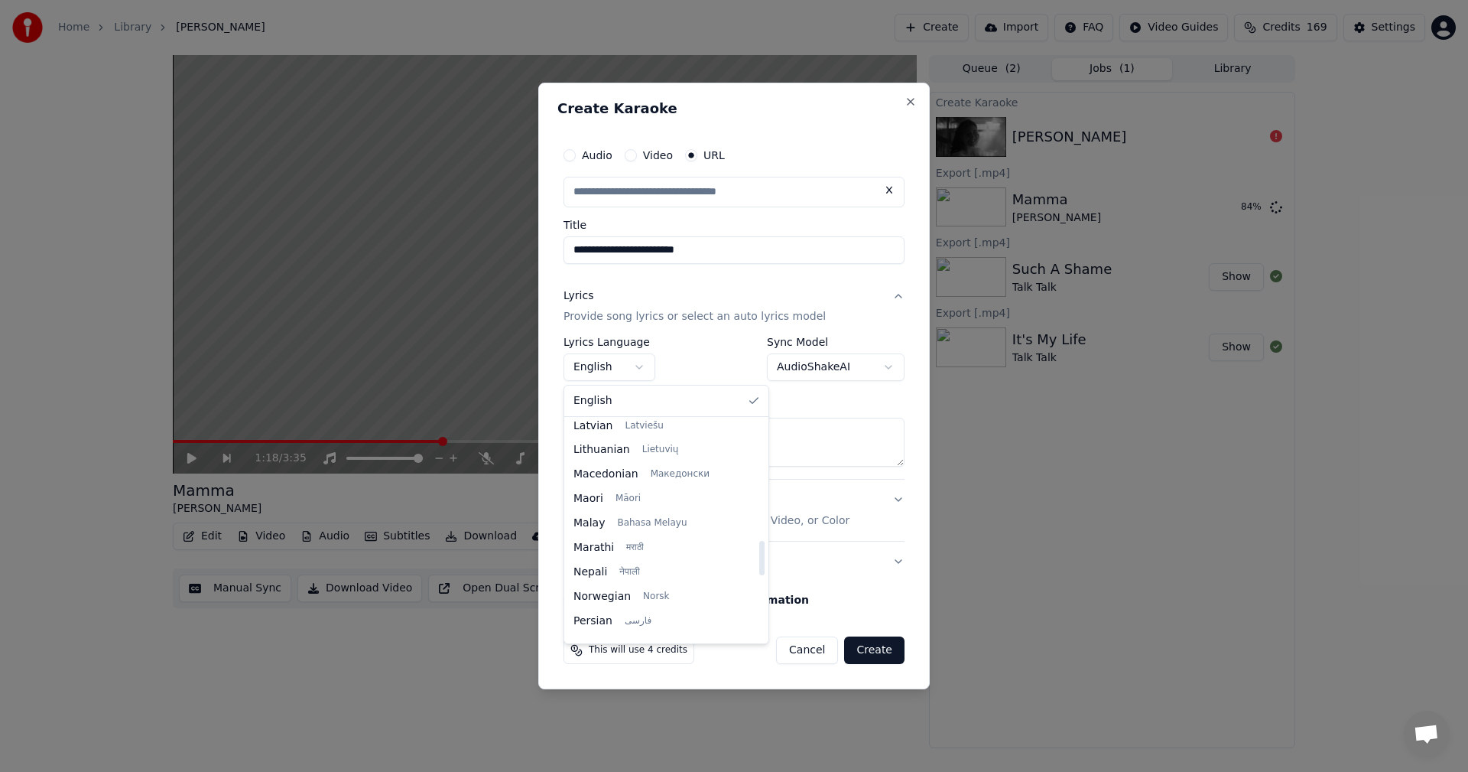
scroll to position [1147, 0]
select select "**"
type input "**********"
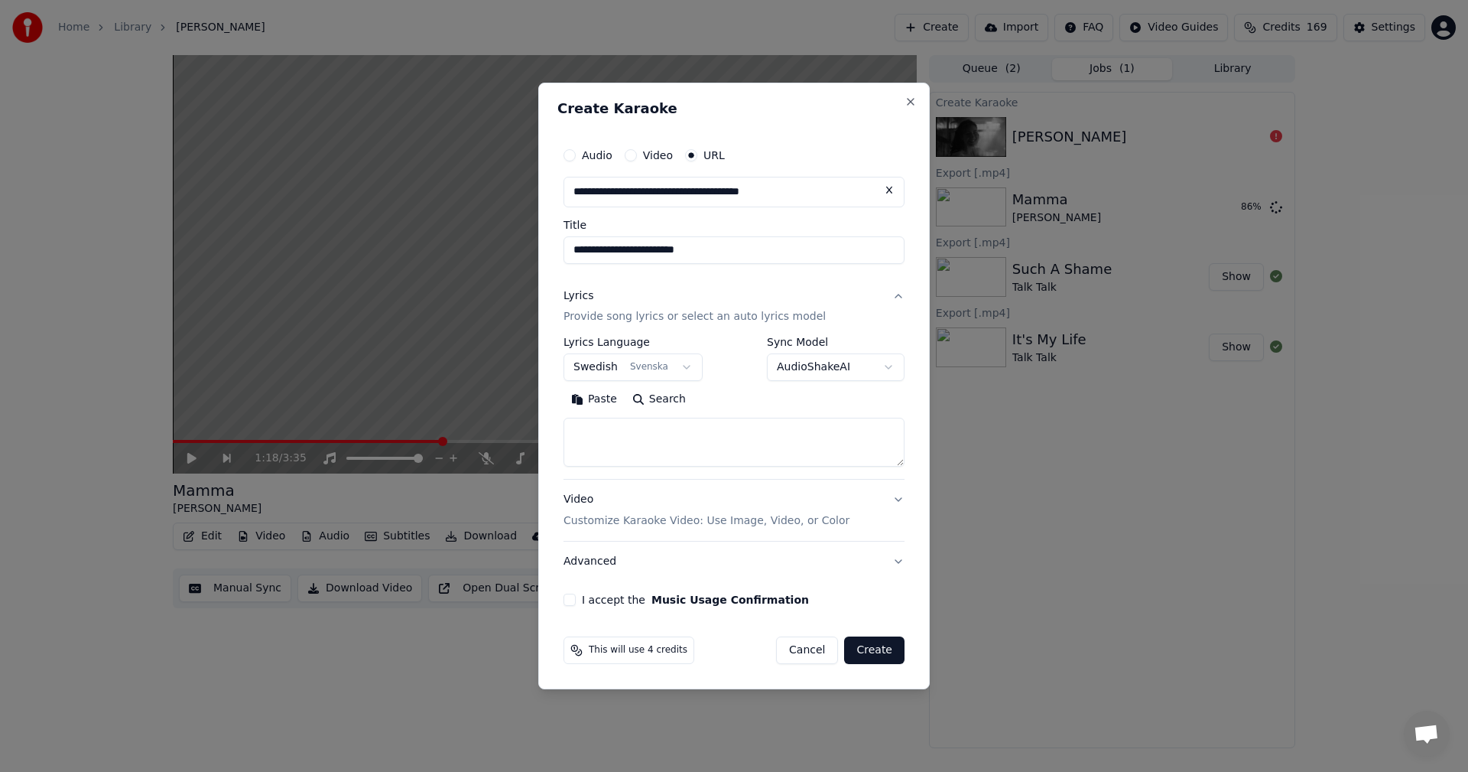
click at [633, 433] on textarea at bounding box center [734, 442] width 341 height 49
paste textarea "**********"
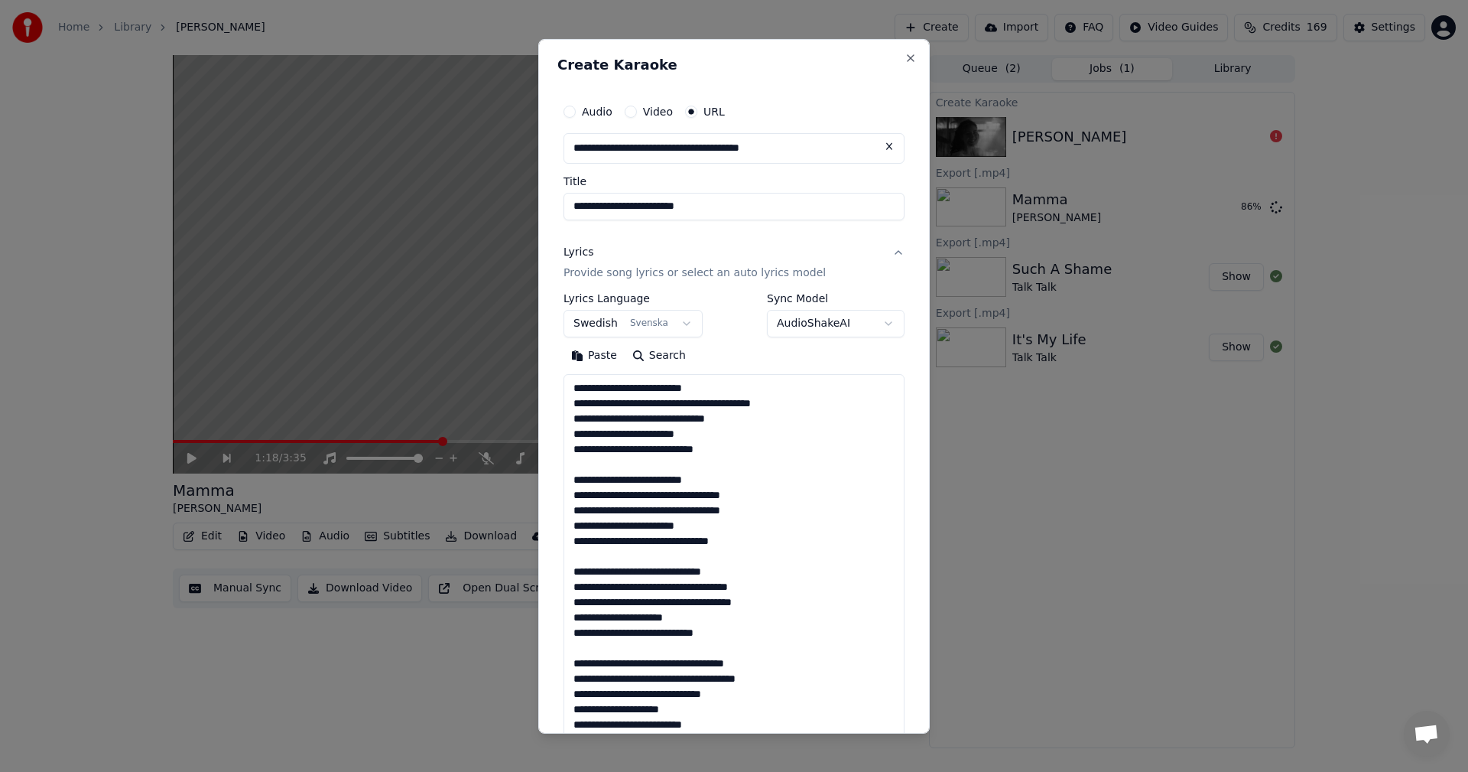
scroll to position [310, 0]
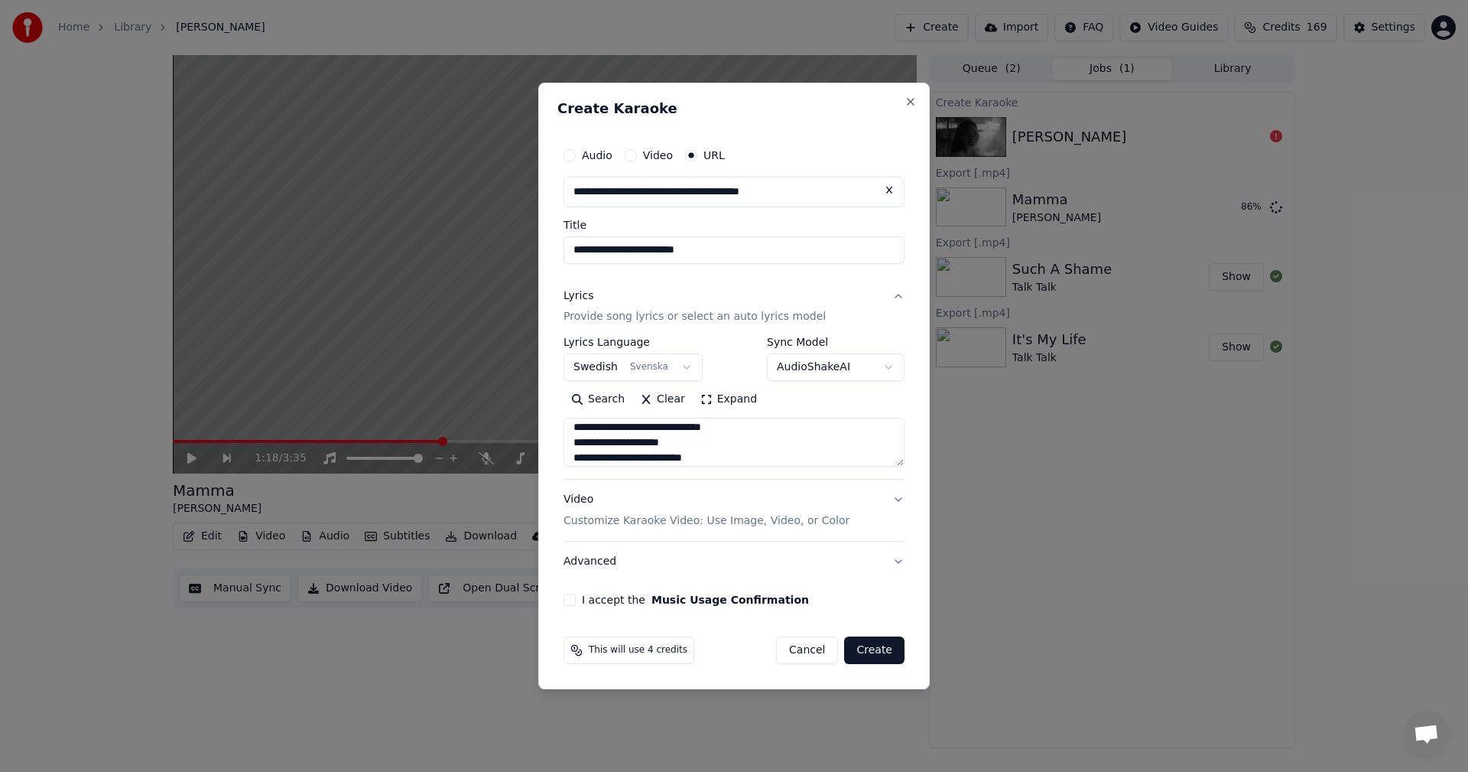
type textarea "**********"
click at [570, 602] on button "I accept the Music Usage Confirmation" at bounding box center [570, 599] width 12 height 12
click at [871, 647] on button "Create" at bounding box center [874, 650] width 60 height 28
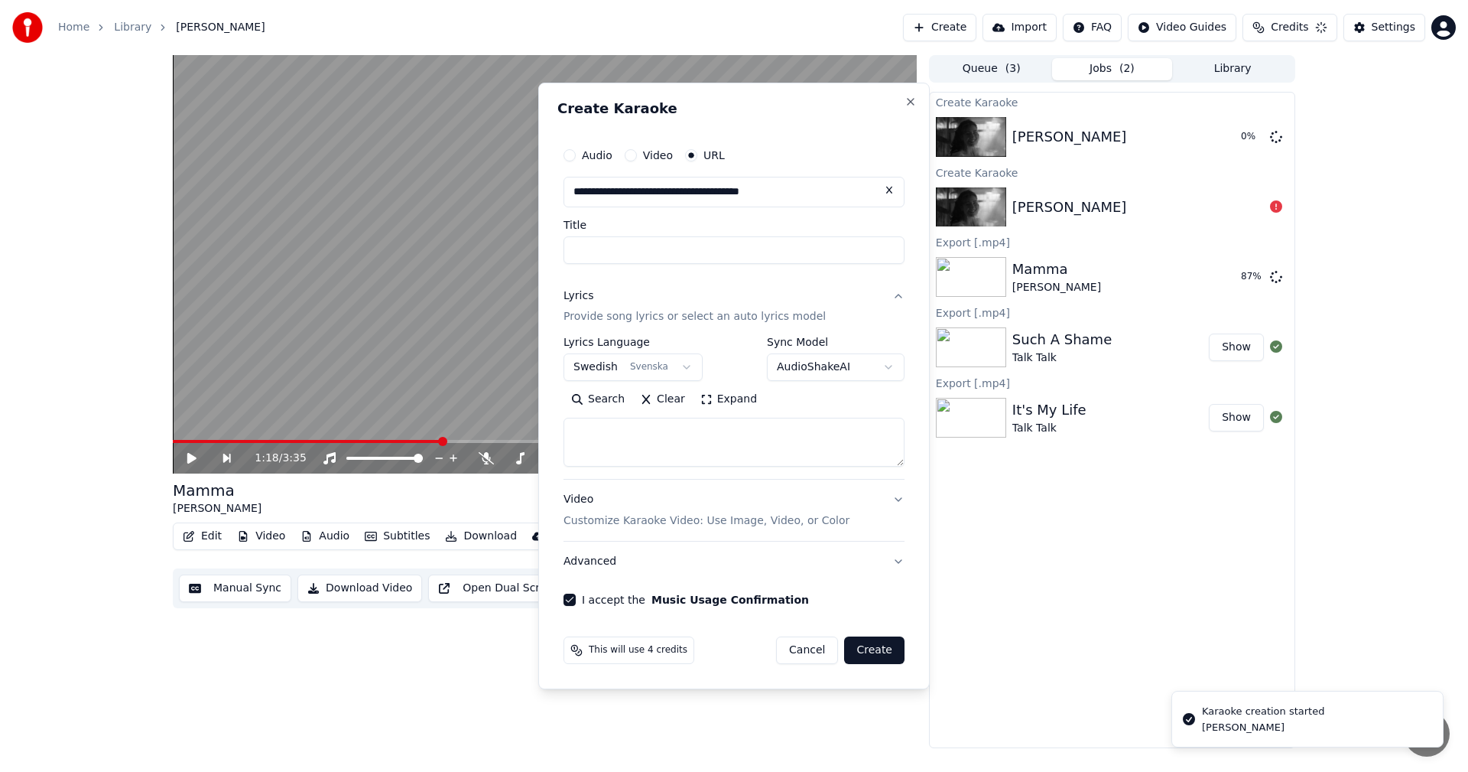
select select
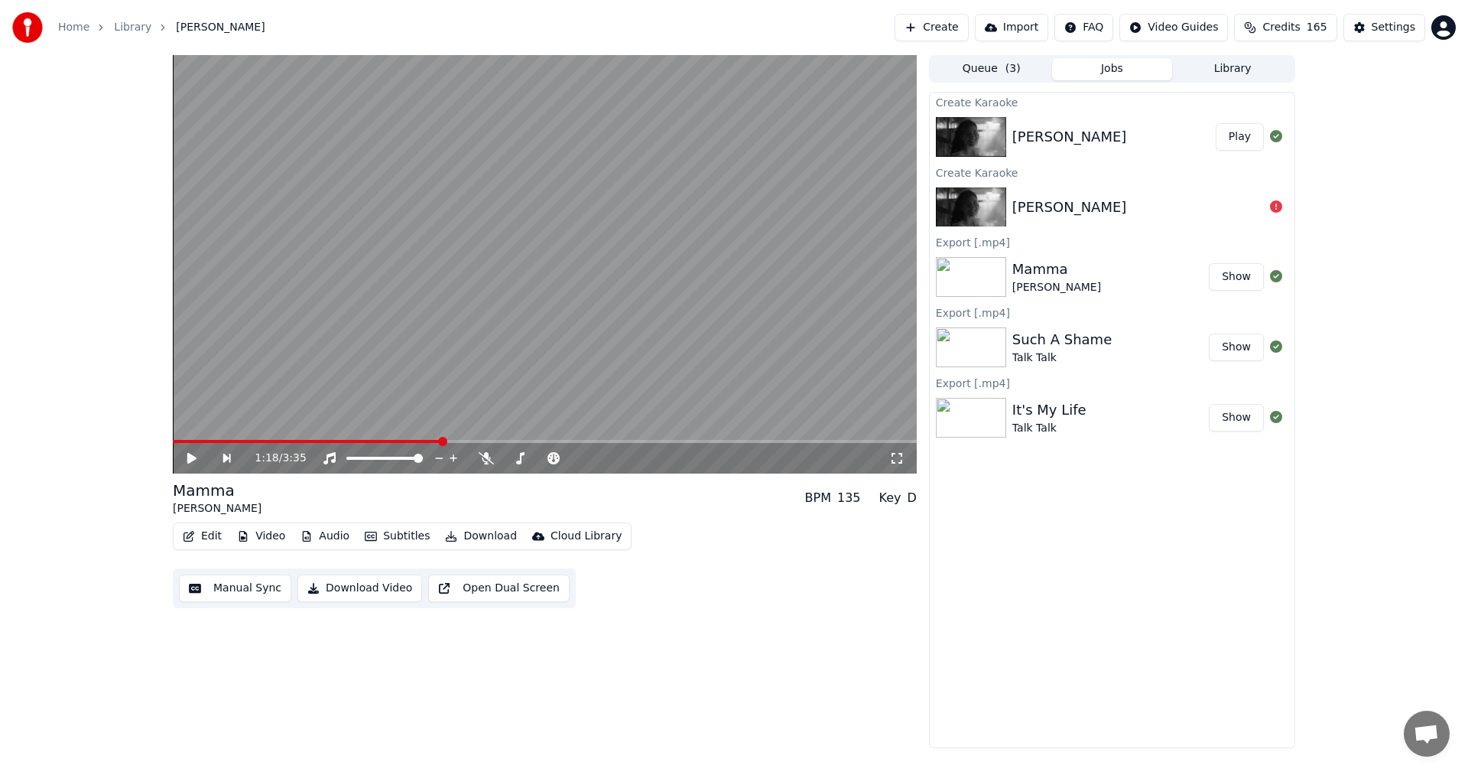
click at [50, 18] on div at bounding box center [32, 27] width 40 height 31
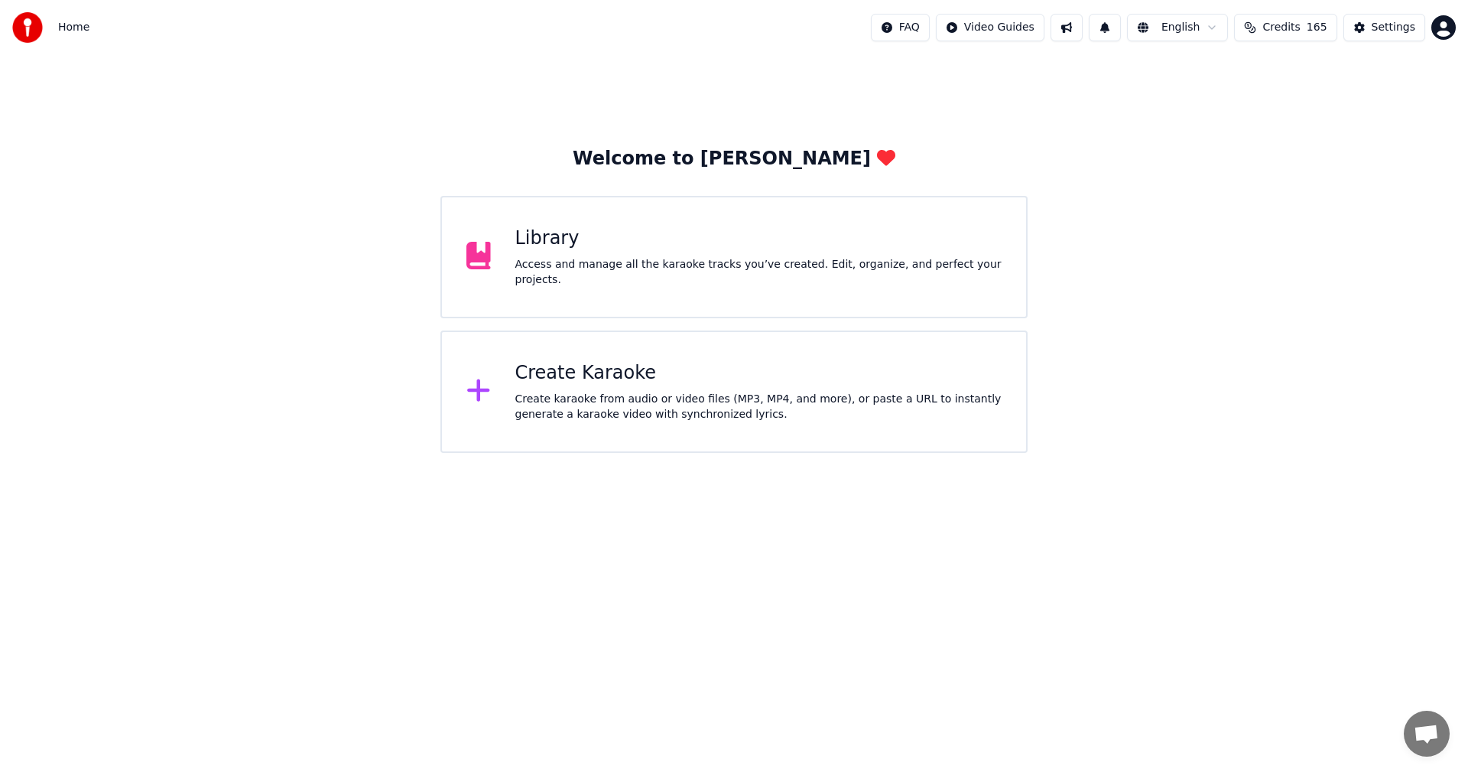
click at [585, 271] on div "Access and manage all the karaoke tracks you’ve created. Edit, organize, and pe…" at bounding box center [758, 272] width 487 height 31
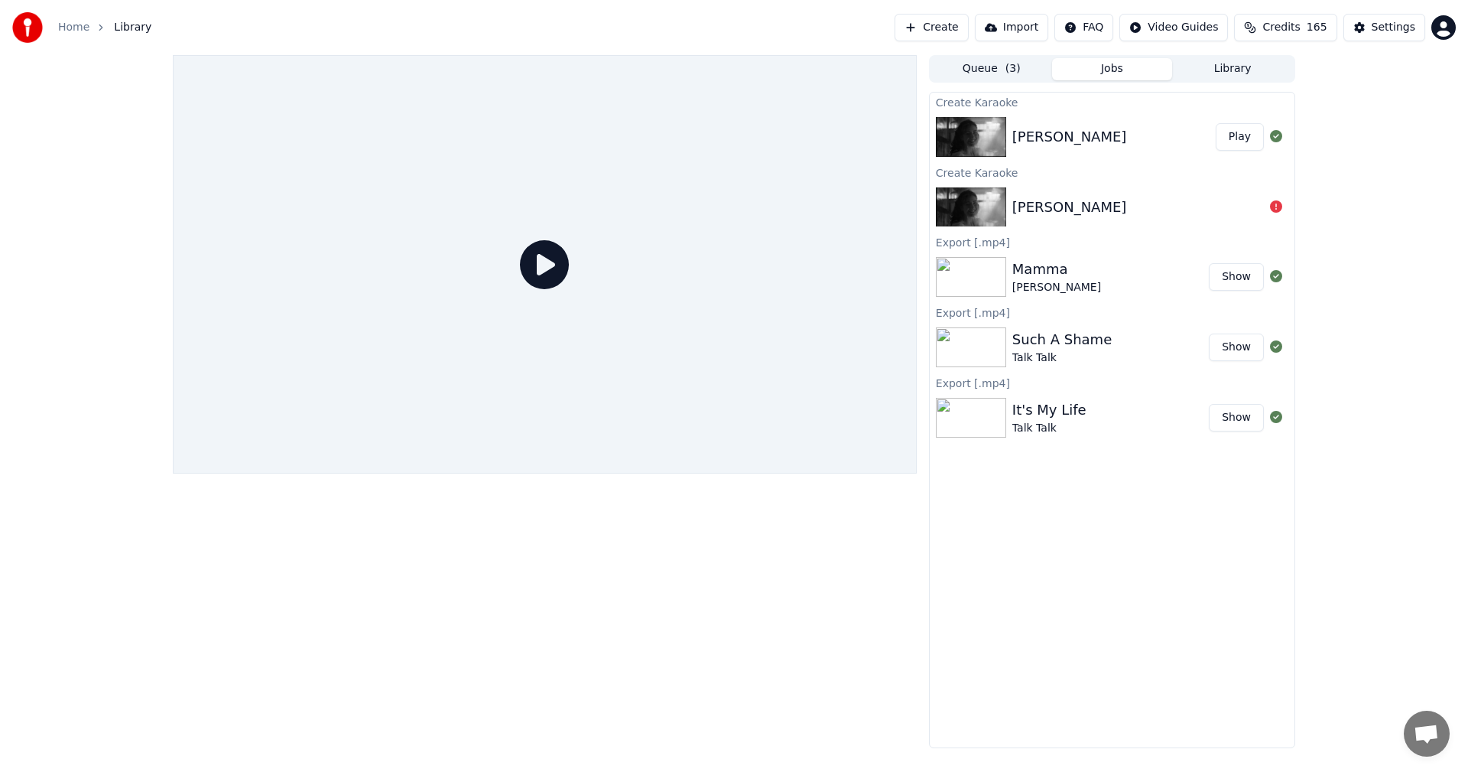
click at [1236, 74] on button "Library" at bounding box center [1232, 69] width 121 height 22
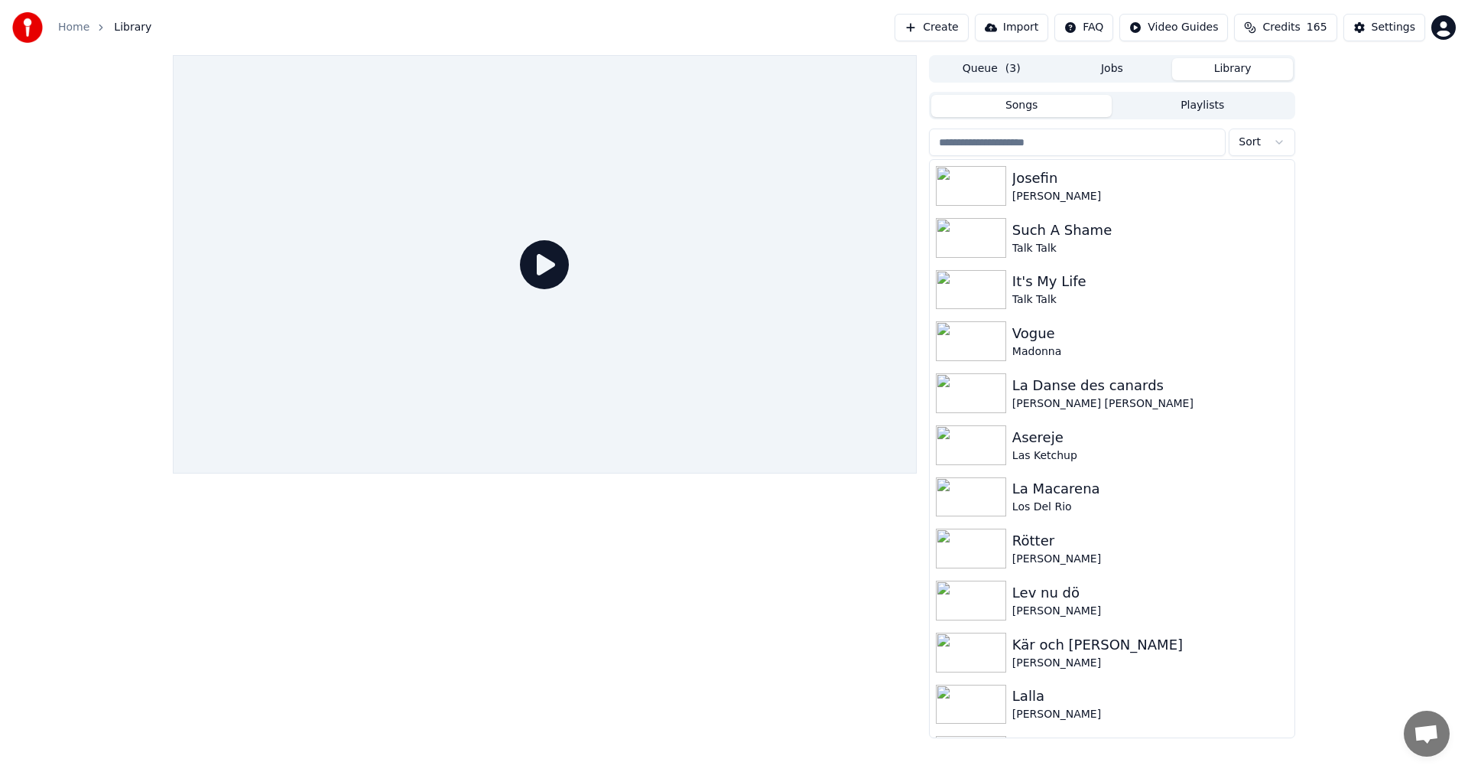
click at [1145, 145] on input "search" at bounding box center [1077, 142] width 297 height 28
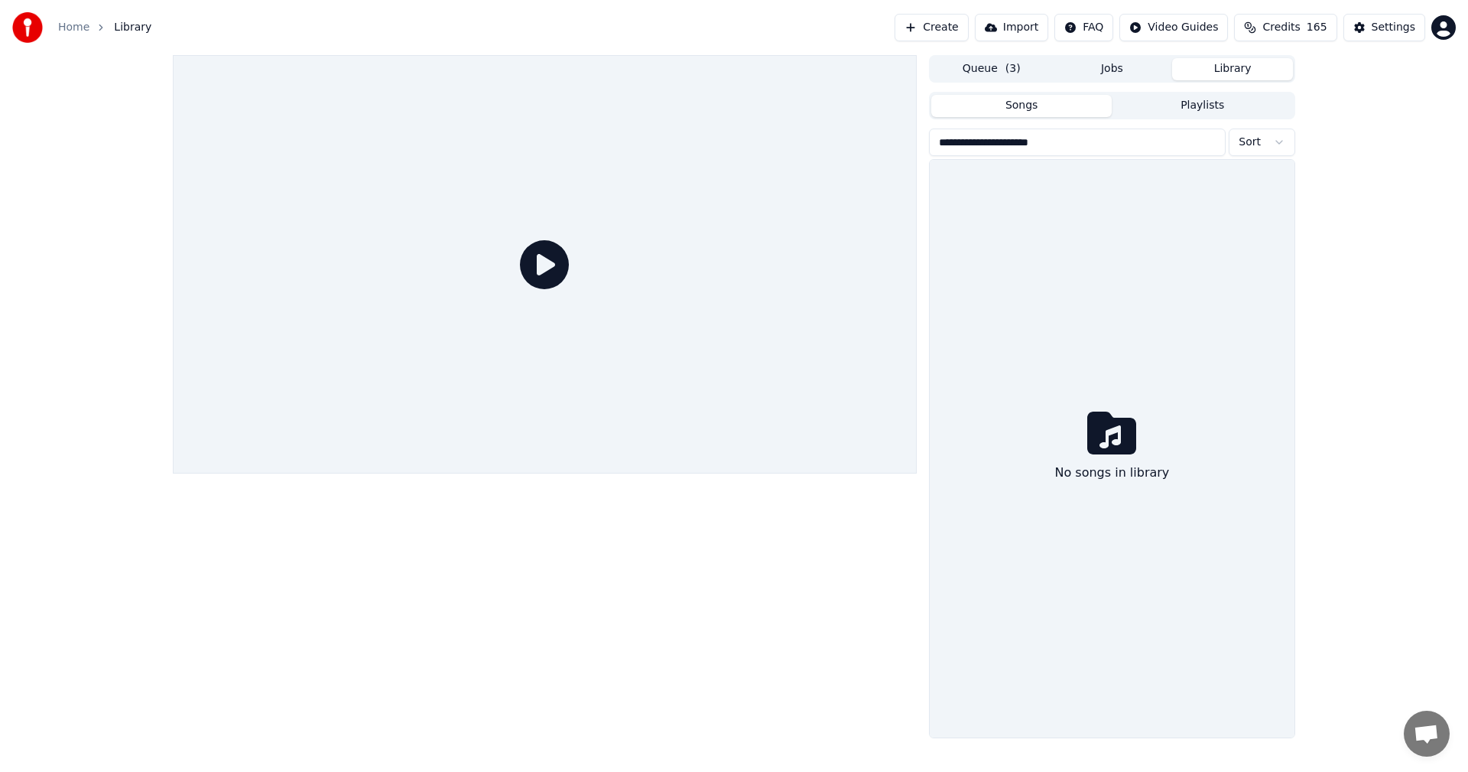
click at [1334, 327] on div "**********" at bounding box center [734, 396] width 1468 height 683
click at [1059, 142] on input "**********" at bounding box center [1077, 142] width 297 height 28
drag, startPoint x: 942, startPoint y: 141, endPoint x: 700, endPoint y: 136, distance: 242.4
click at [715, 137] on div "**********" at bounding box center [734, 396] width 1147 height 683
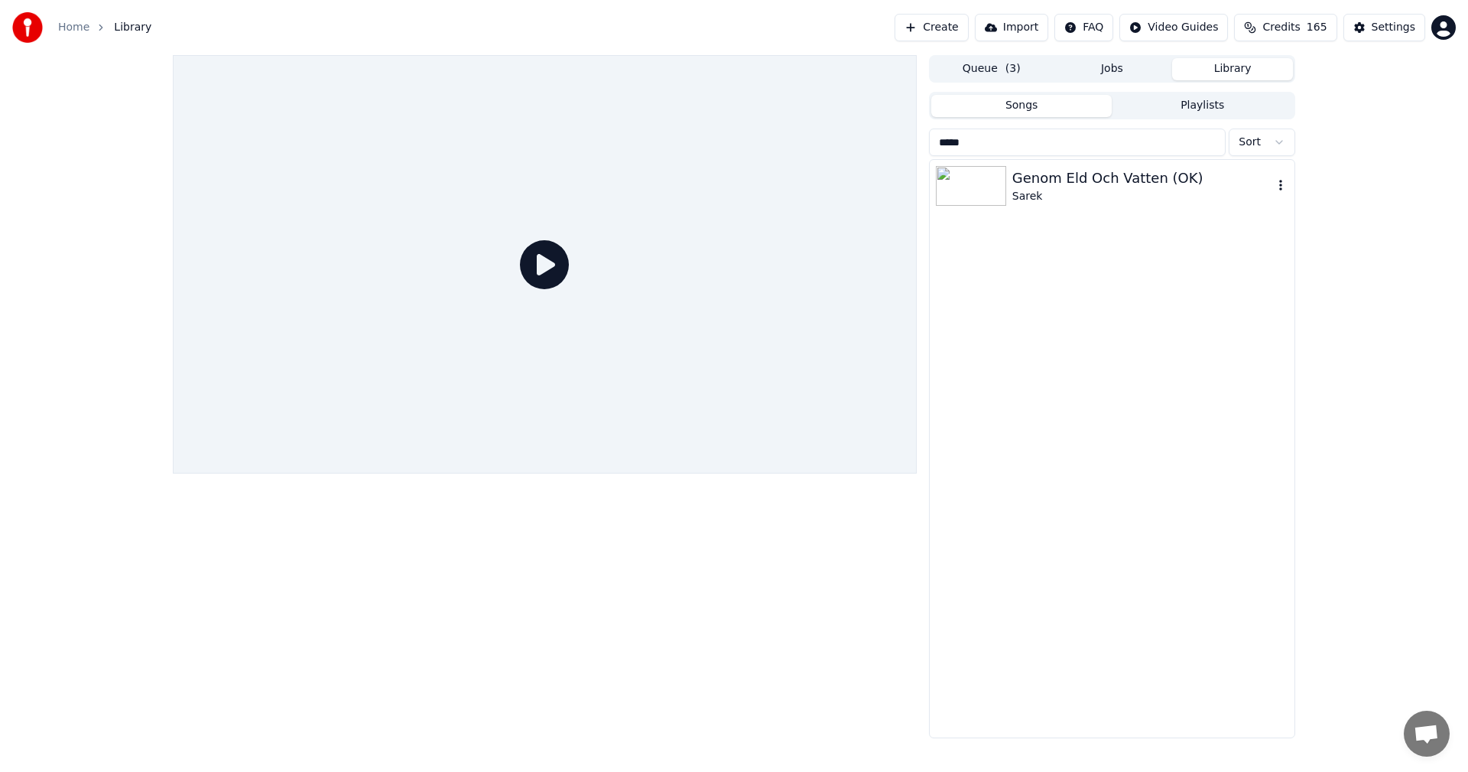
type input "*****"
click at [1114, 181] on div "Genom Eld Och Vatten (OK)" at bounding box center [1142, 177] width 261 height 21
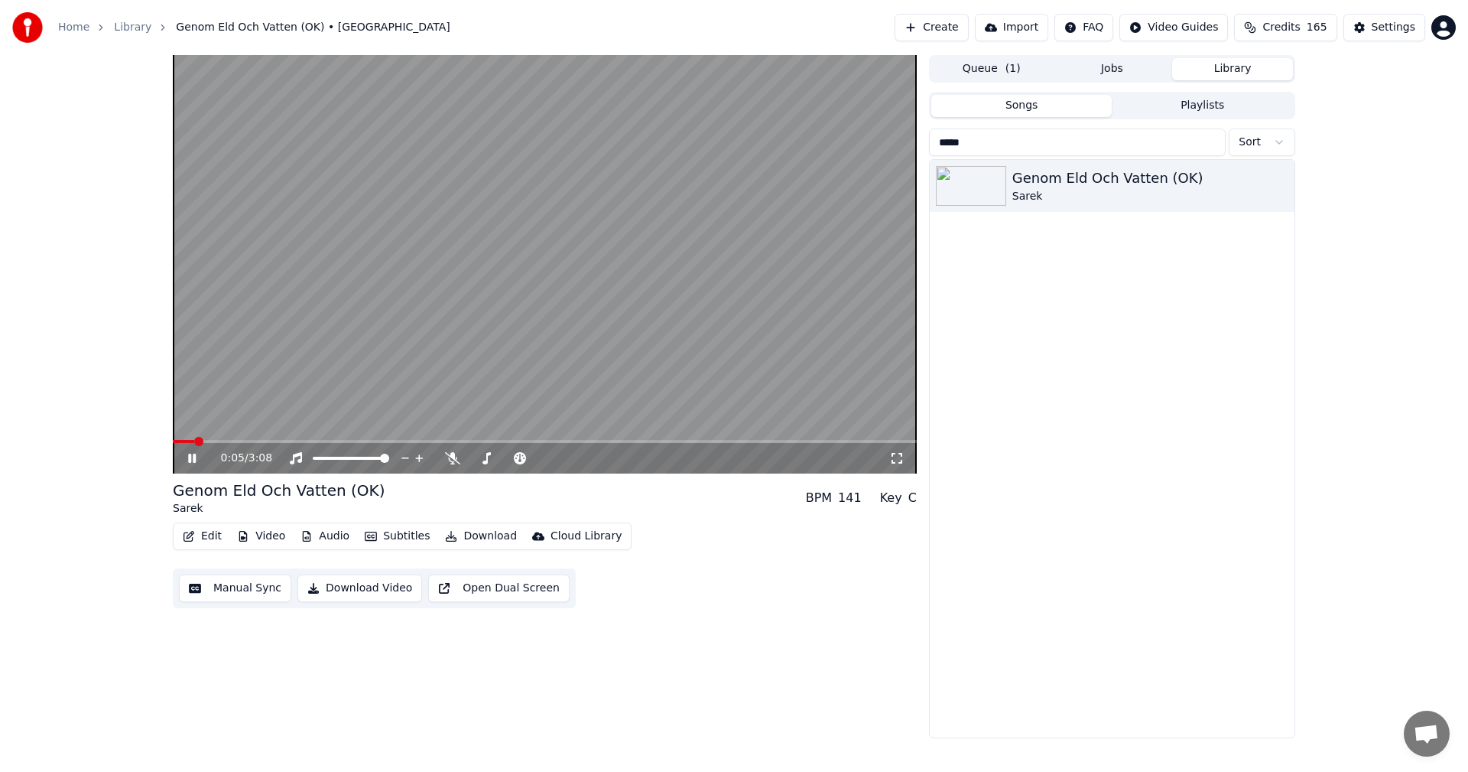
click at [197, 457] on icon at bounding box center [203, 458] width 36 height 12
click at [208, 527] on button "Edit" at bounding box center [202, 535] width 51 height 21
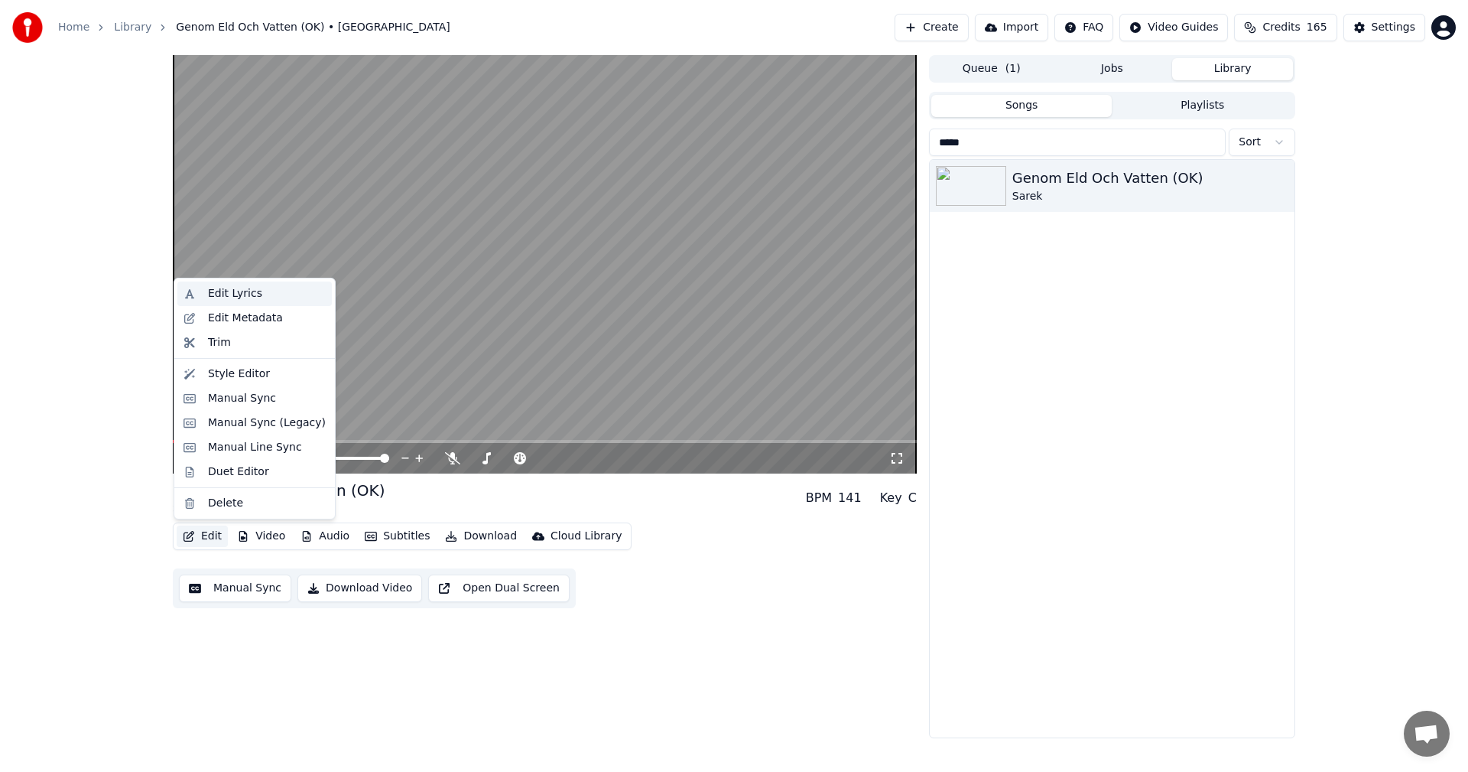
click at [264, 294] on div "Edit Lyrics" at bounding box center [267, 293] width 118 height 15
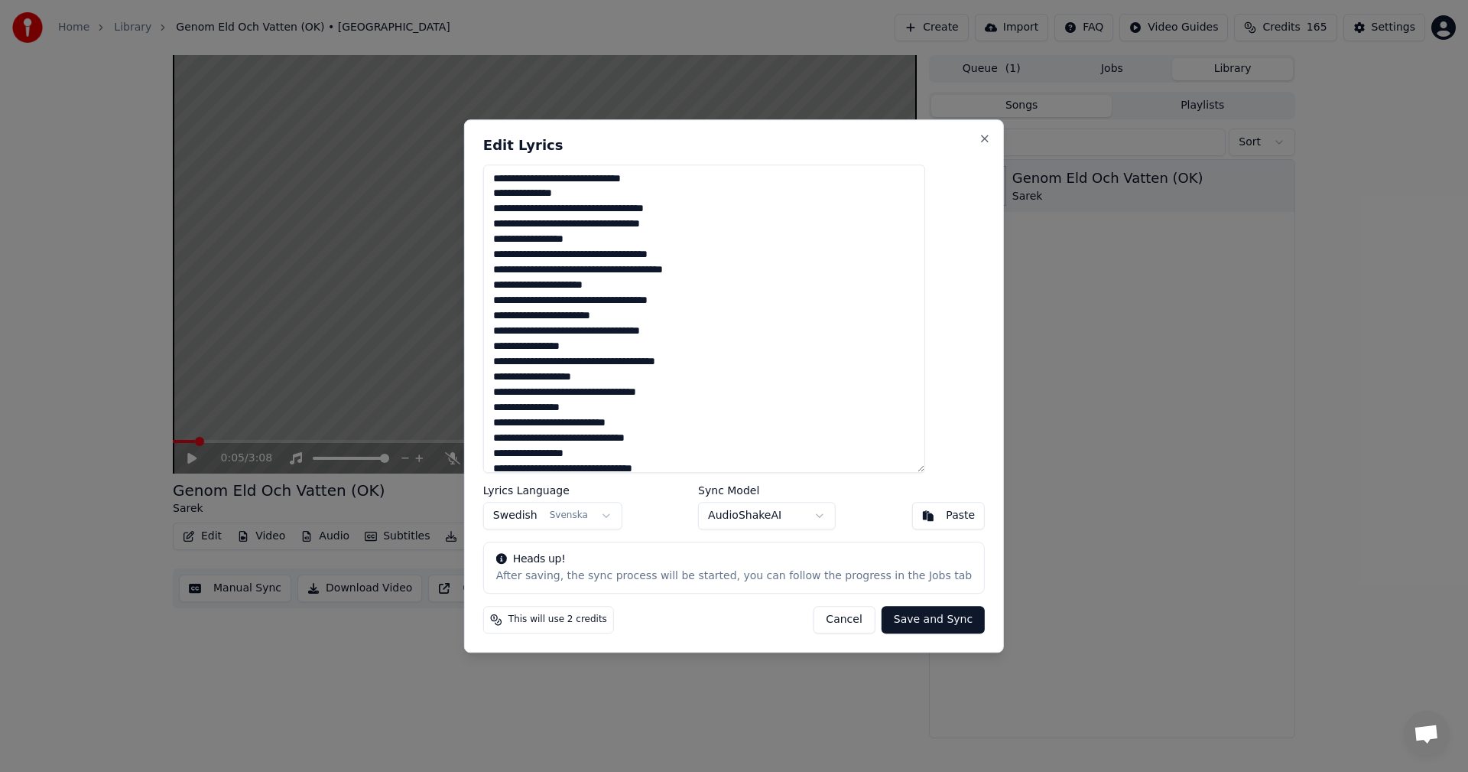
click at [826, 618] on button "Cancel" at bounding box center [844, 620] width 62 height 28
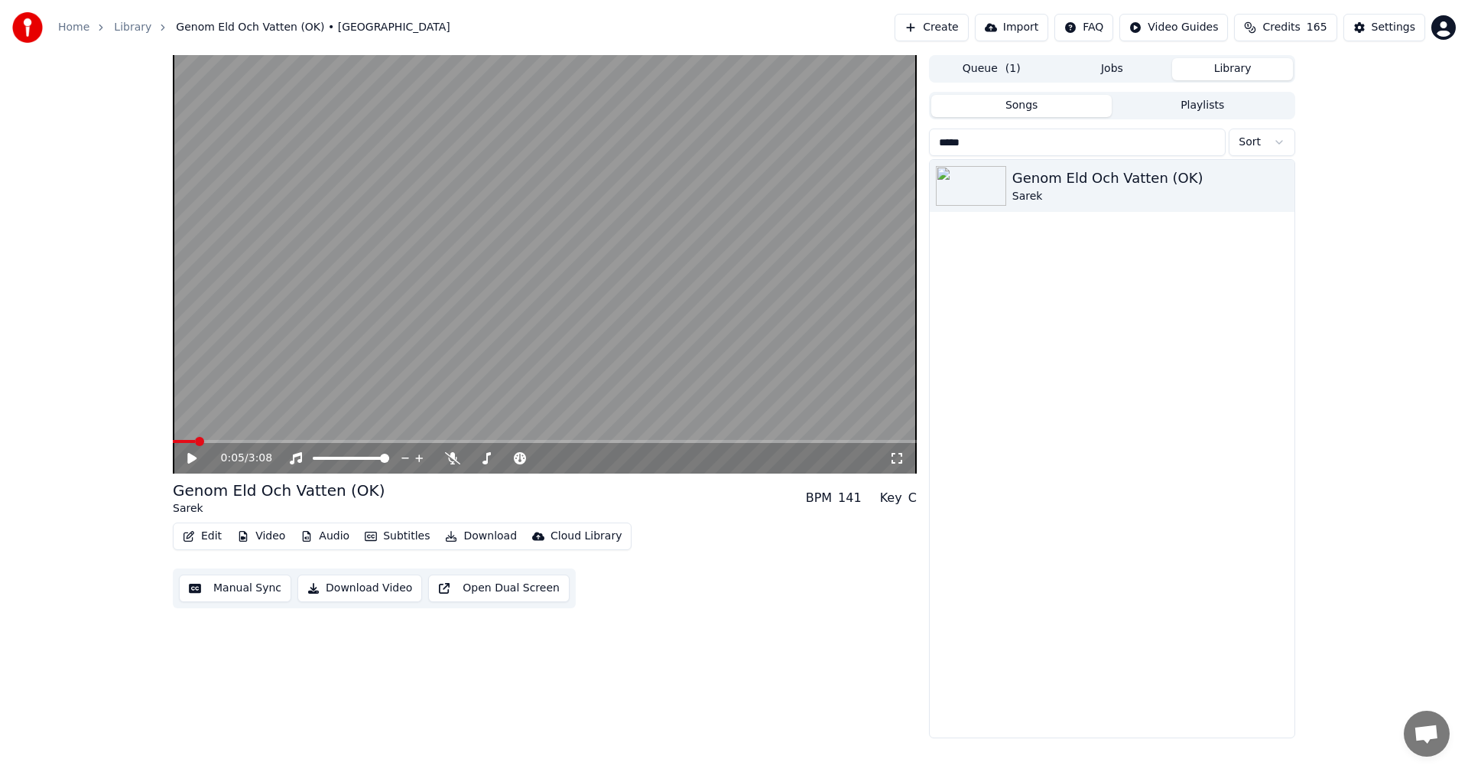
click at [1246, 73] on button "Library" at bounding box center [1232, 69] width 121 height 22
click at [1031, 74] on button "Queue ( 1 )" at bounding box center [991, 69] width 121 height 22
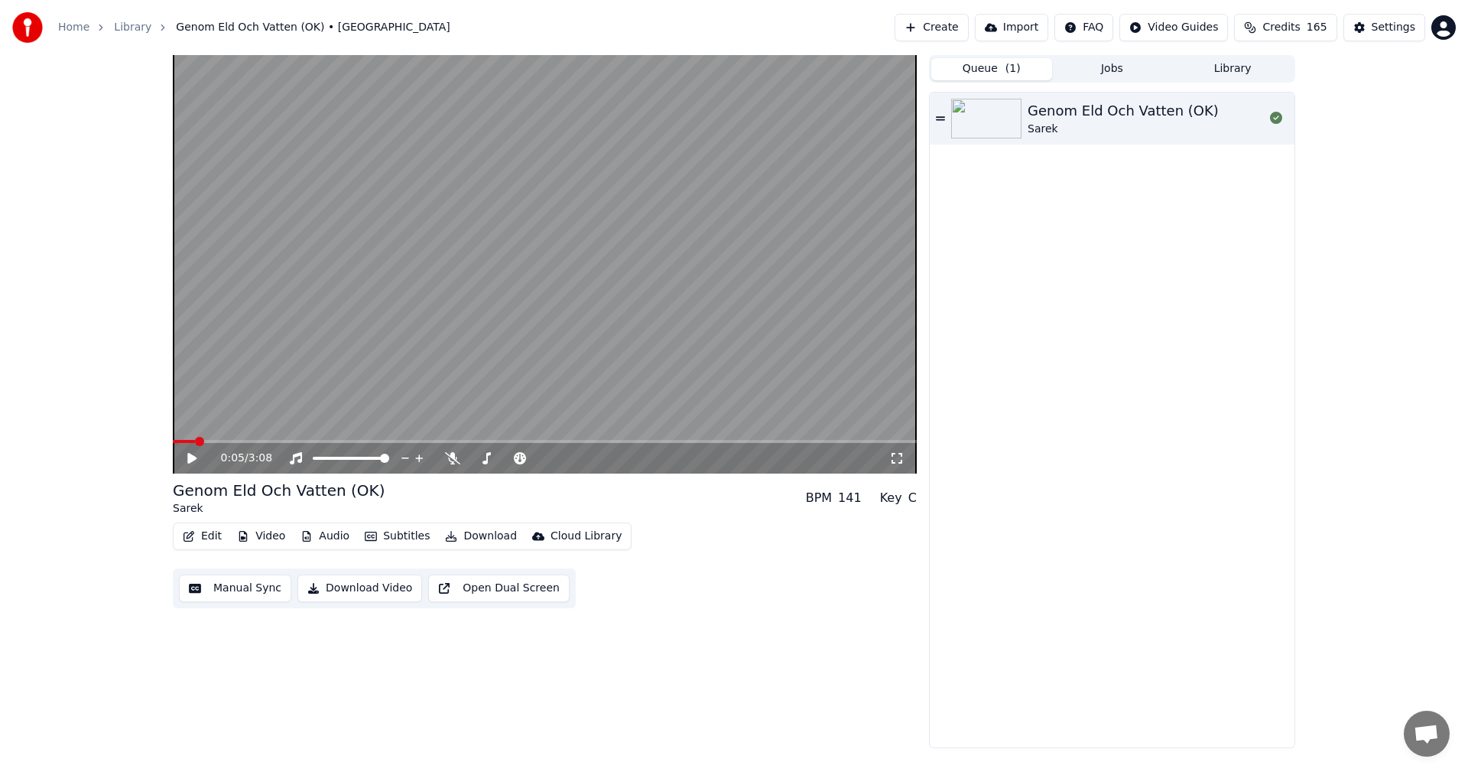
click at [1135, 71] on button "Jobs" at bounding box center [1112, 69] width 121 height 22
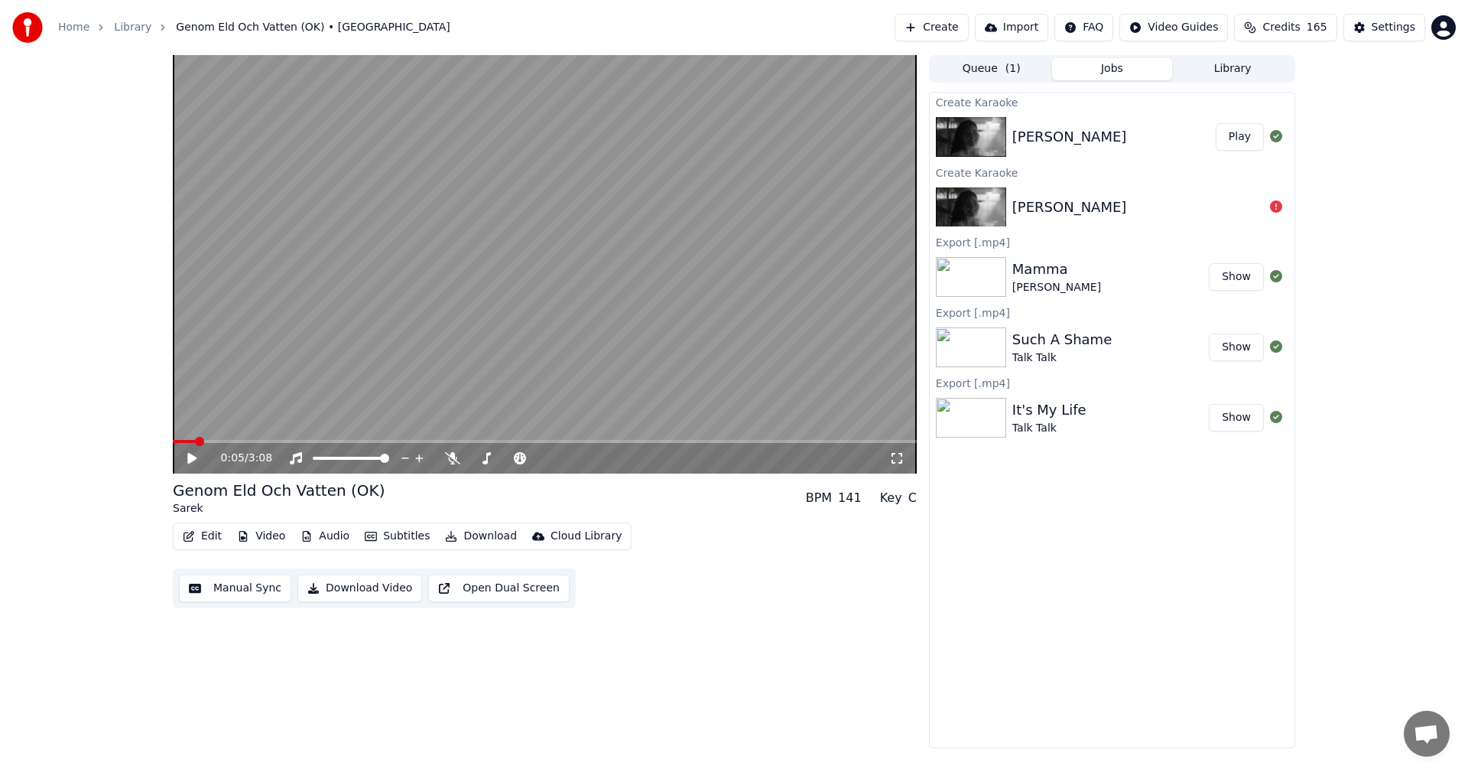
click at [1225, 73] on button "Library" at bounding box center [1232, 69] width 121 height 22
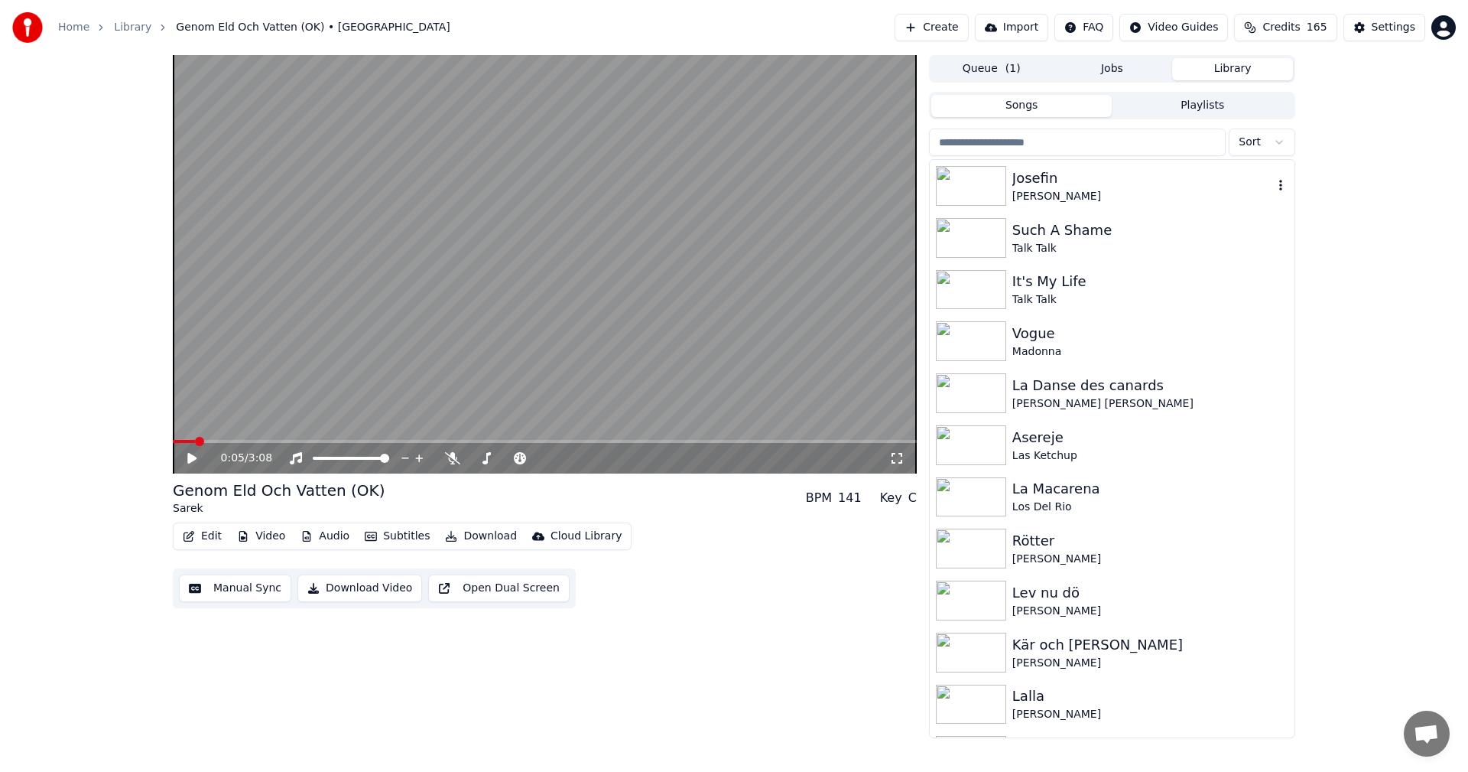
click at [1083, 177] on div "Josefin" at bounding box center [1142, 177] width 261 height 21
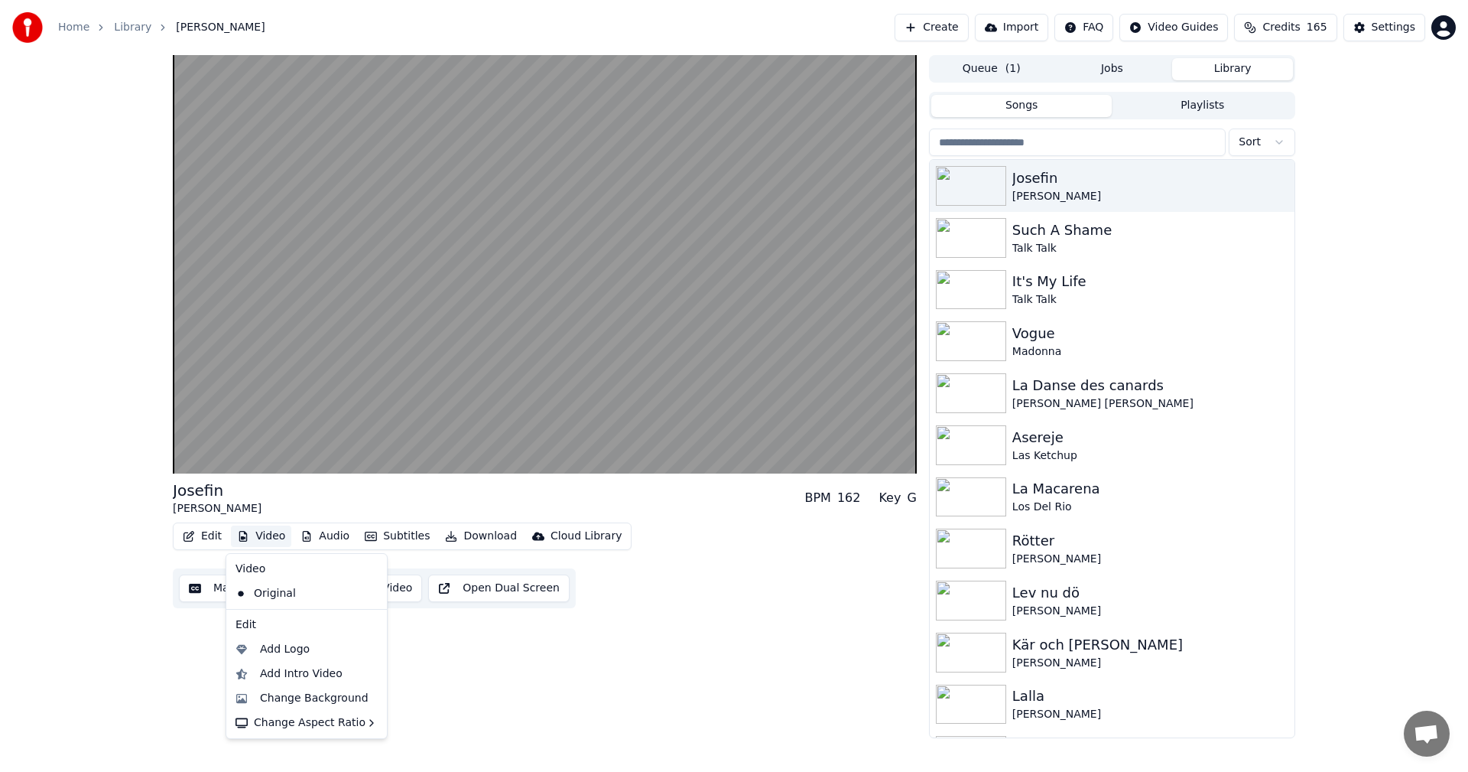
click at [280, 528] on button "Video" at bounding box center [261, 535] width 60 height 21
click at [320, 700] on div "Change Background" at bounding box center [314, 697] width 109 height 15
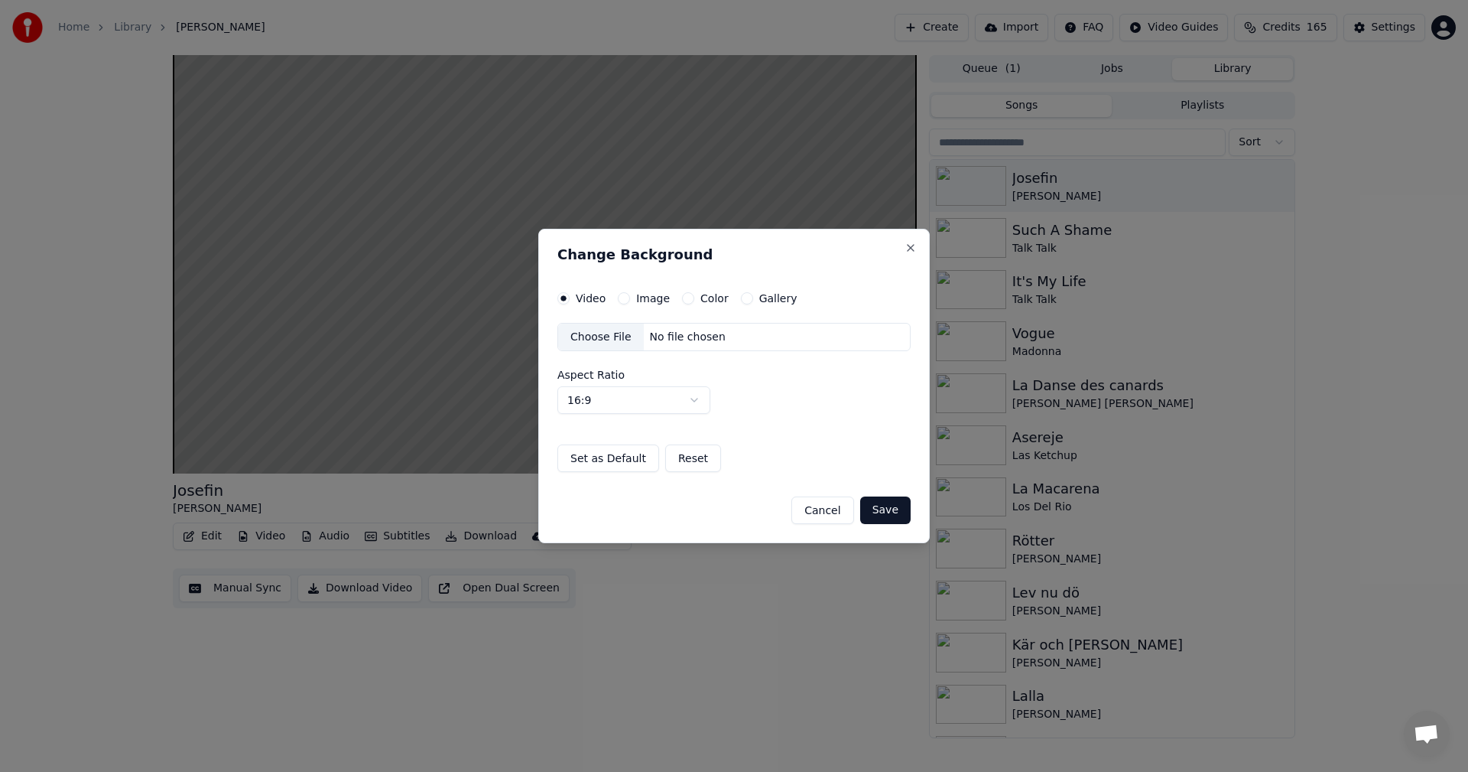
click at [743, 297] on button "Gallery" at bounding box center [747, 298] width 12 height 12
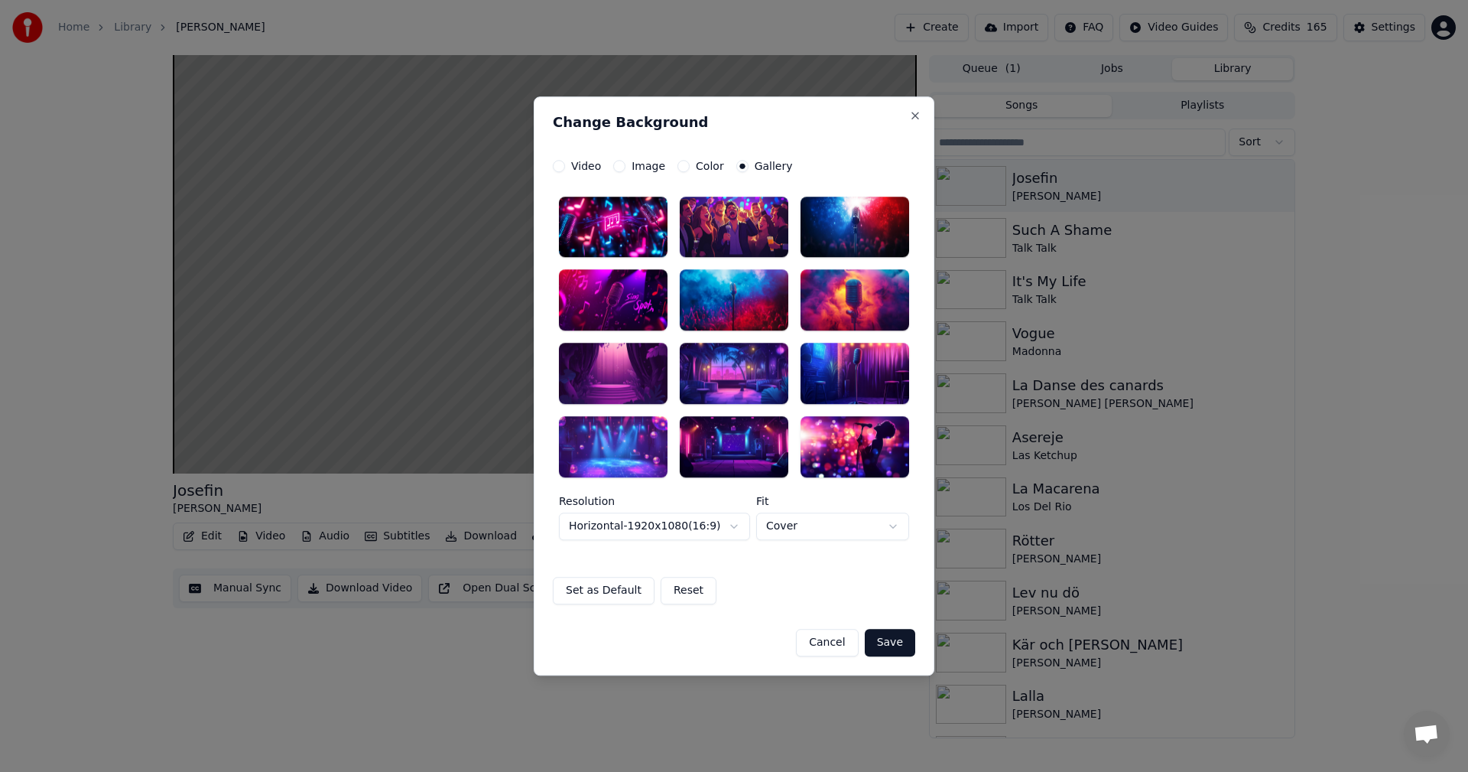
click at [874, 242] on div at bounding box center [855, 227] width 109 height 61
click at [902, 642] on button "Save" at bounding box center [890, 643] width 50 height 28
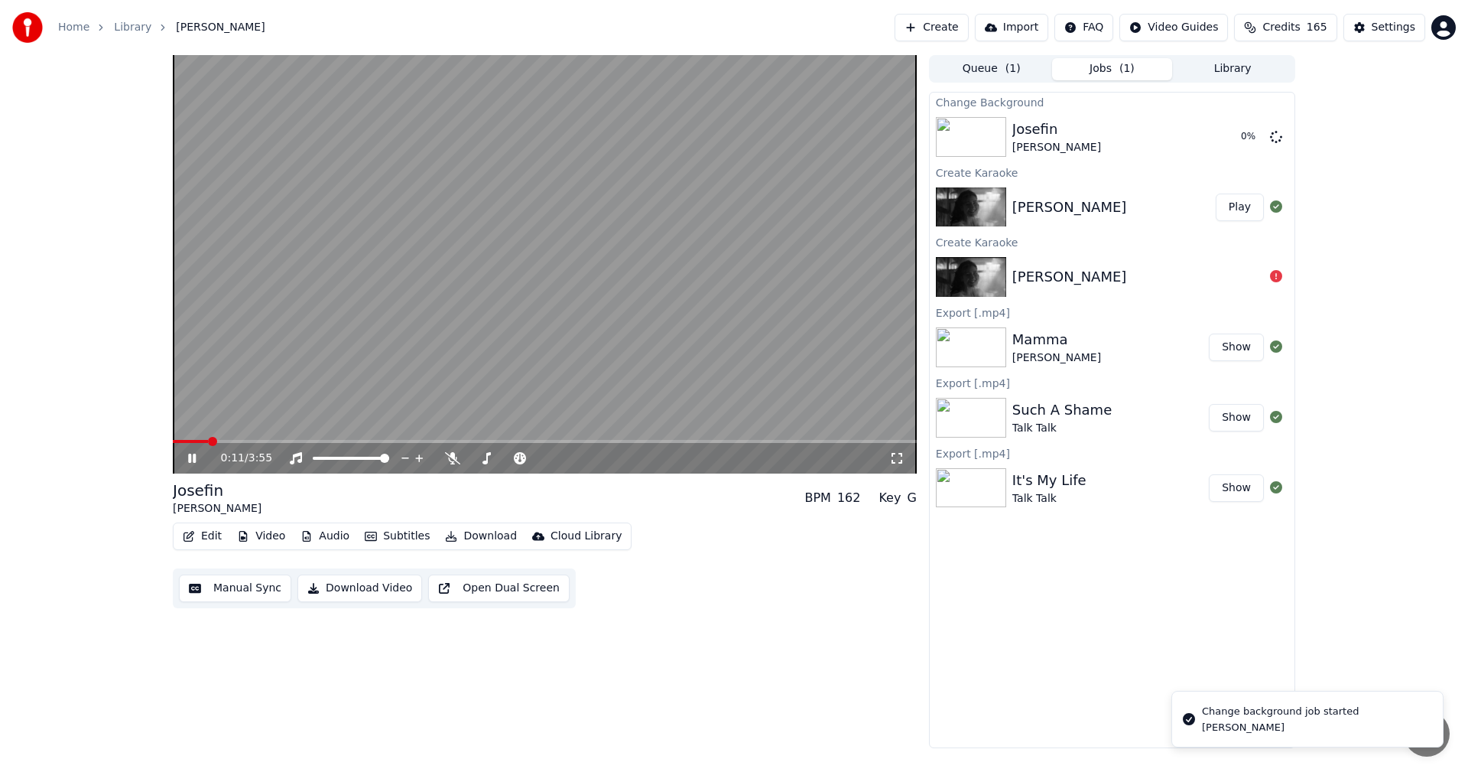
click at [188, 451] on div "0:11 / 3:55" at bounding box center [545, 457] width 732 height 15
click at [189, 457] on icon at bounding box center [192, 457] width 8 height 9
click at [1239, 352] on button "Show" at bounding box center [1236, 347] width 55 height 28
click at [1037, 332] on div "Mamma" at bounding box center [1056, 339] width 89 height 21
click at [1027, 339] on div "Mamma" at bounding box center [1056, 339] width 89 height 21
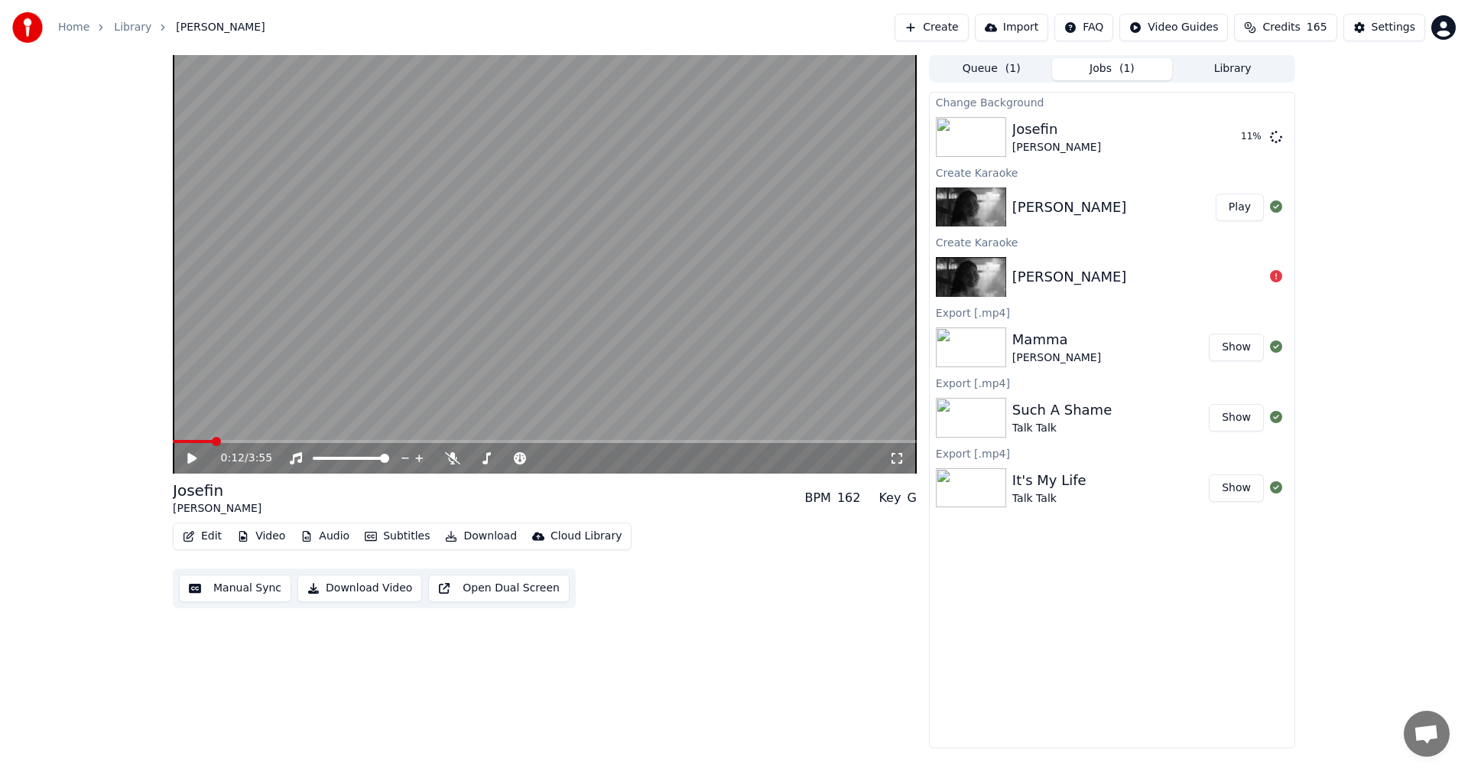
click at [1247, 336] on button "Show" at bounding box center [1236, 347] width 55 height 28
click at [1245, 348] on button "Show" at bounding box center [1236, 347] width 55 height 28
click at [1236, 142] on button "Play" at bounding box center [1240, 137] width 48 height 28
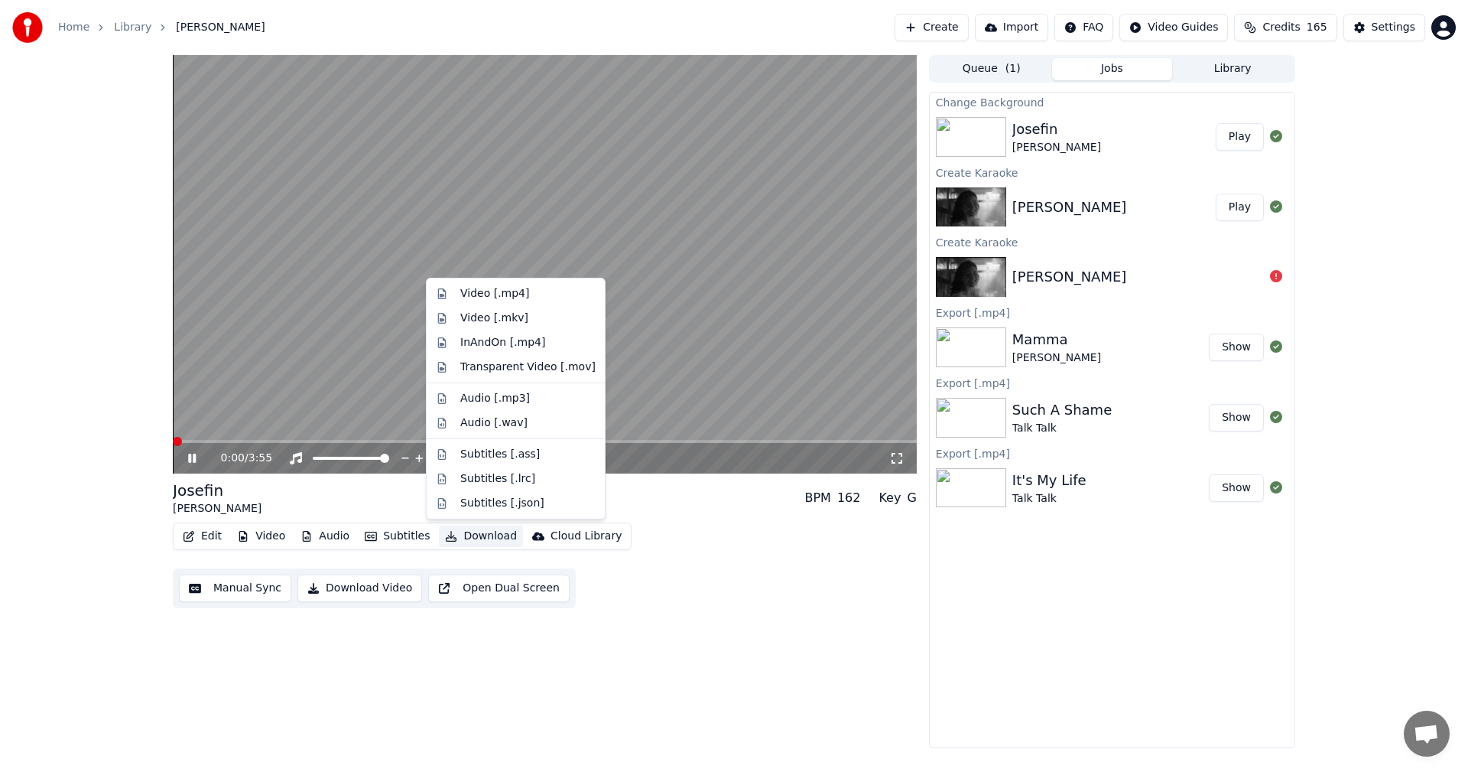
click at [460, 534] on button "Download" at bounding box center [481, 535] width 84 height 21
click at [534, 289] on div "Video [.mp4]" at bounding box center [527, 293] width 135 height 15
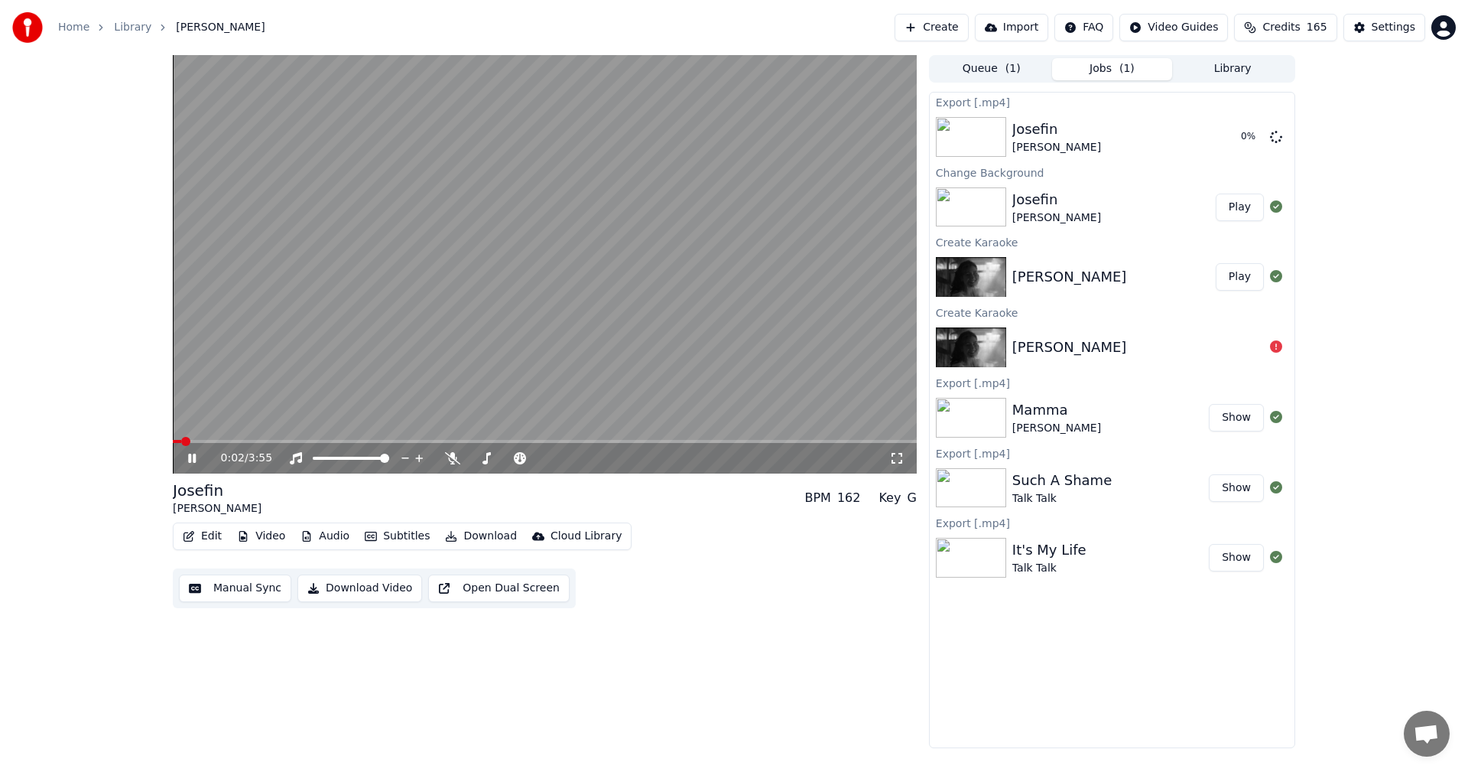
click at [196, 457] on icon at bounding box center [192, 457] width 8 height 9
